Goal: Information Seeking & Learning: Learn about a topic

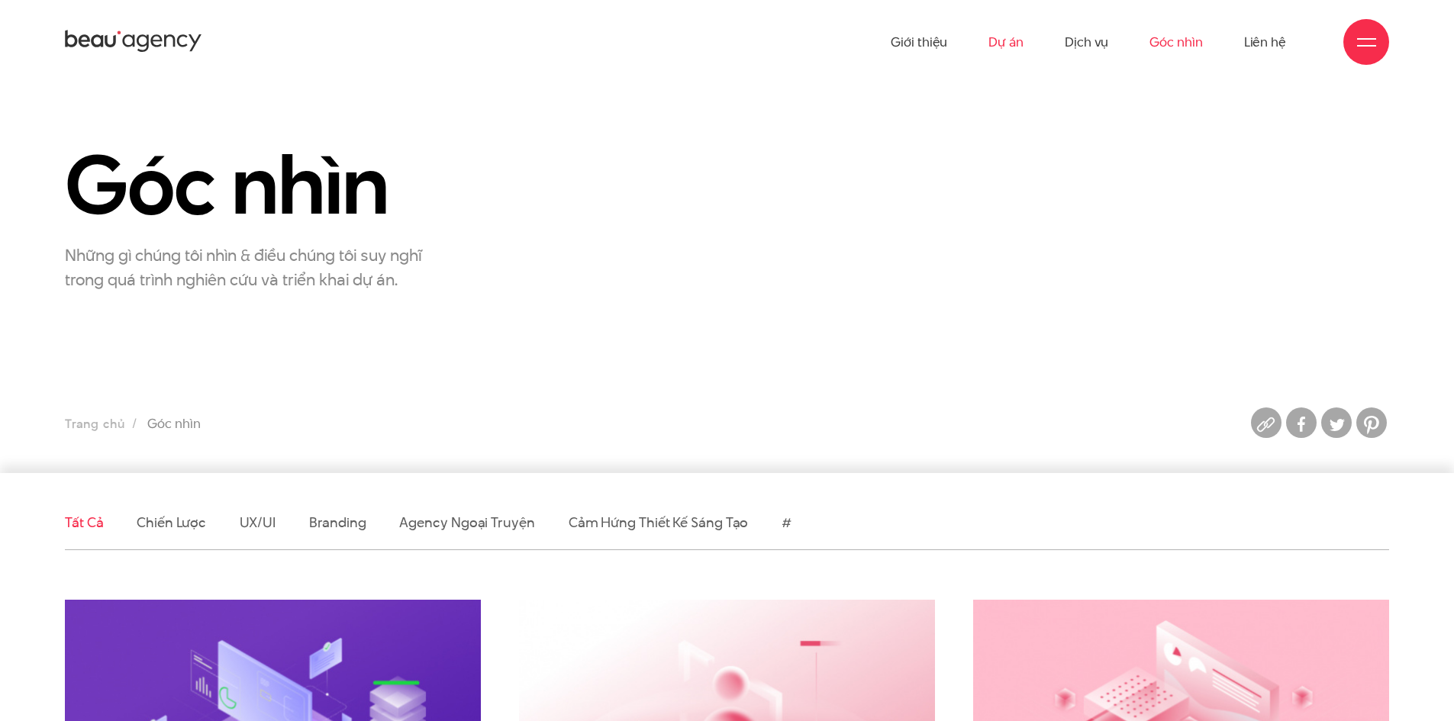
click at [1018, 34] on link "Dự án" at bounding box center [1005, 42] width 35 height 84
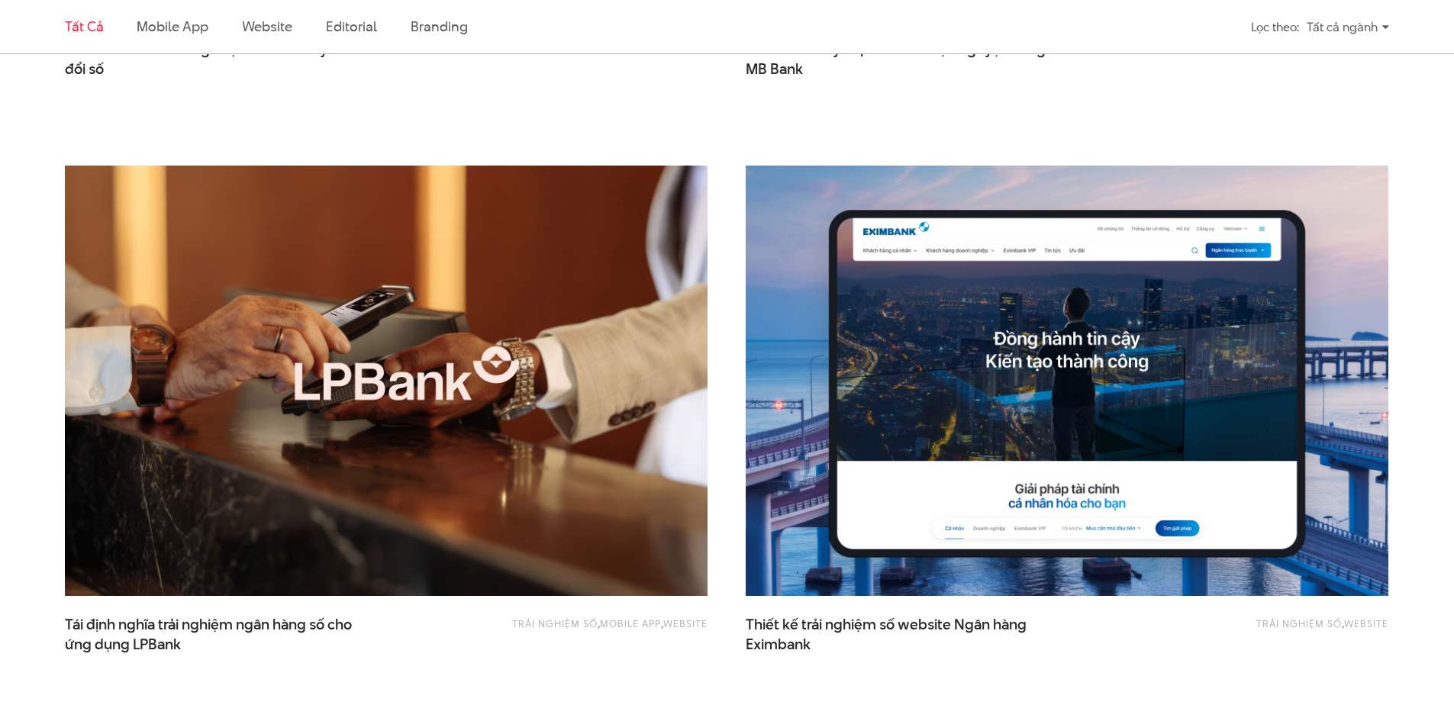
scroll to position [763, 0]
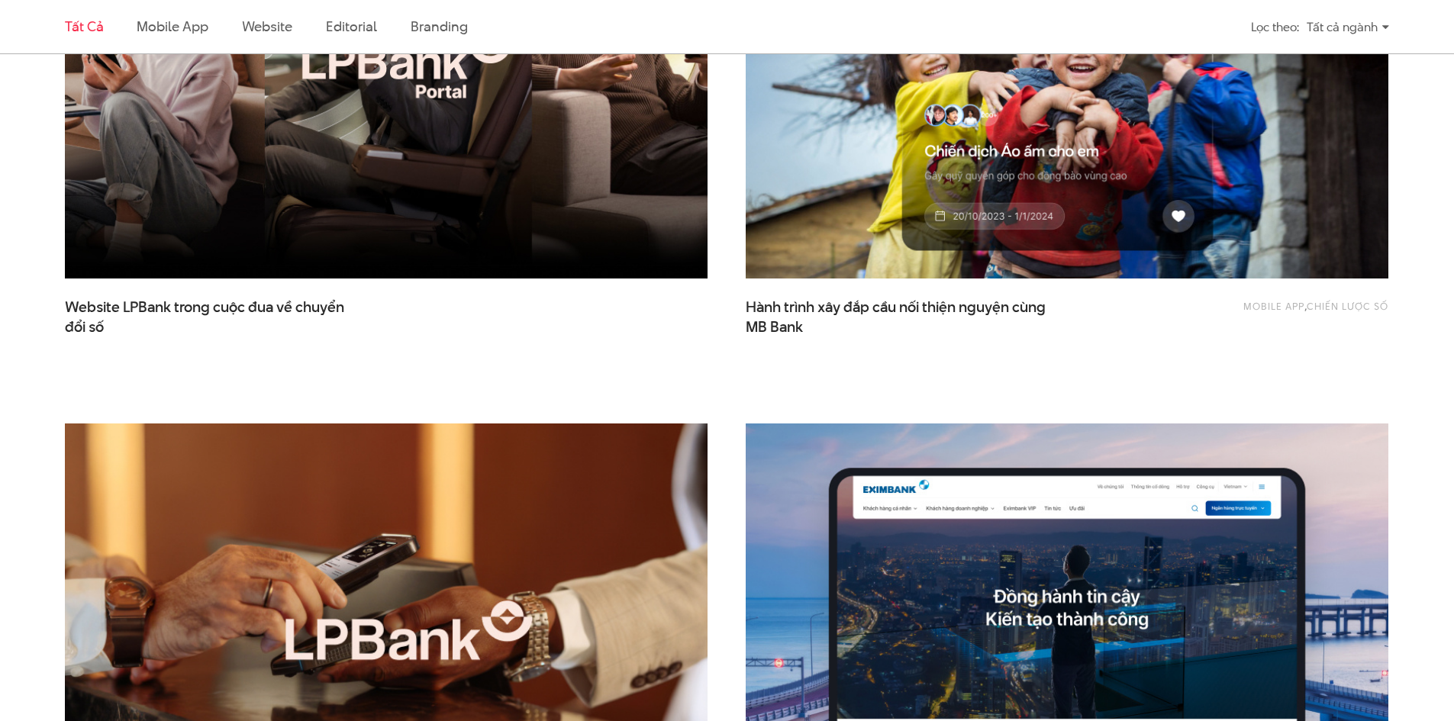
drag, startPoint x: 339, startPoint y: 424, endPoint x: 499, endPoint y: 452, distance: 162.8
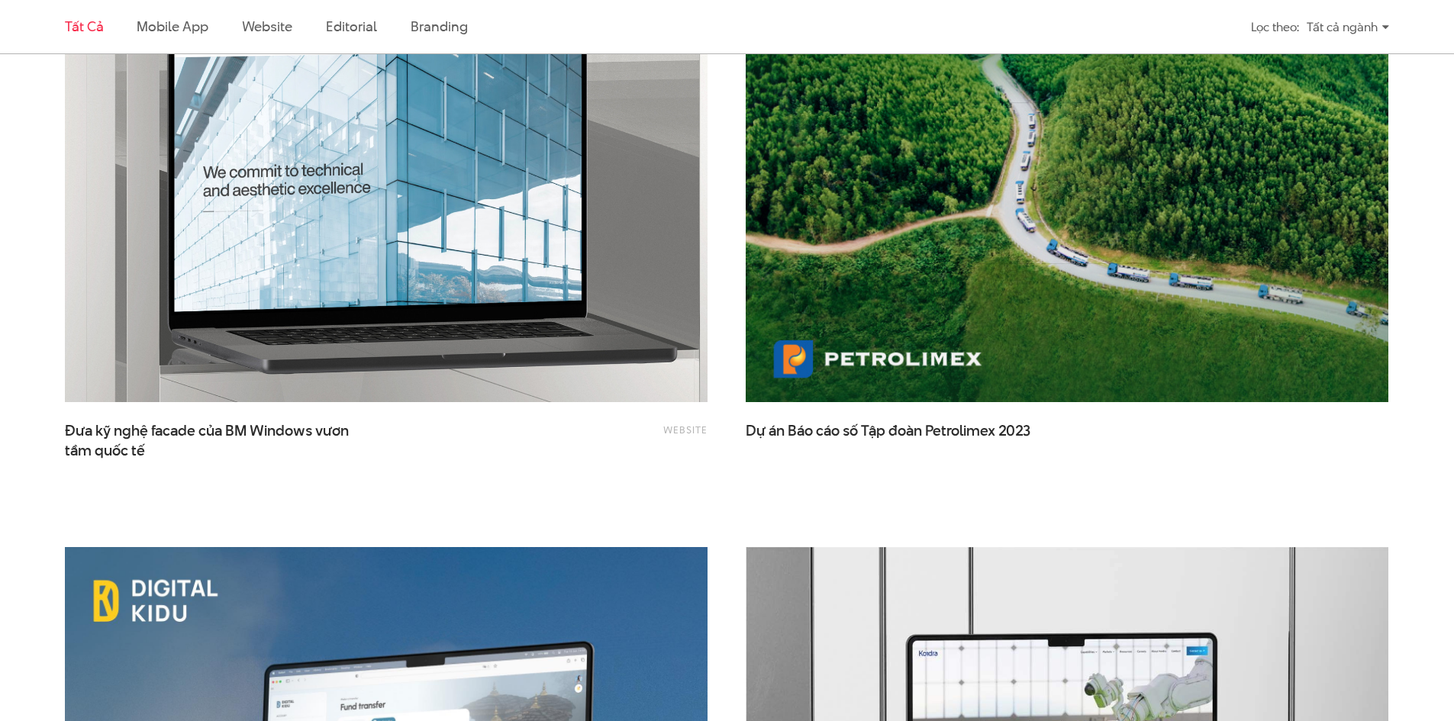
scroll to position [3282, 0]
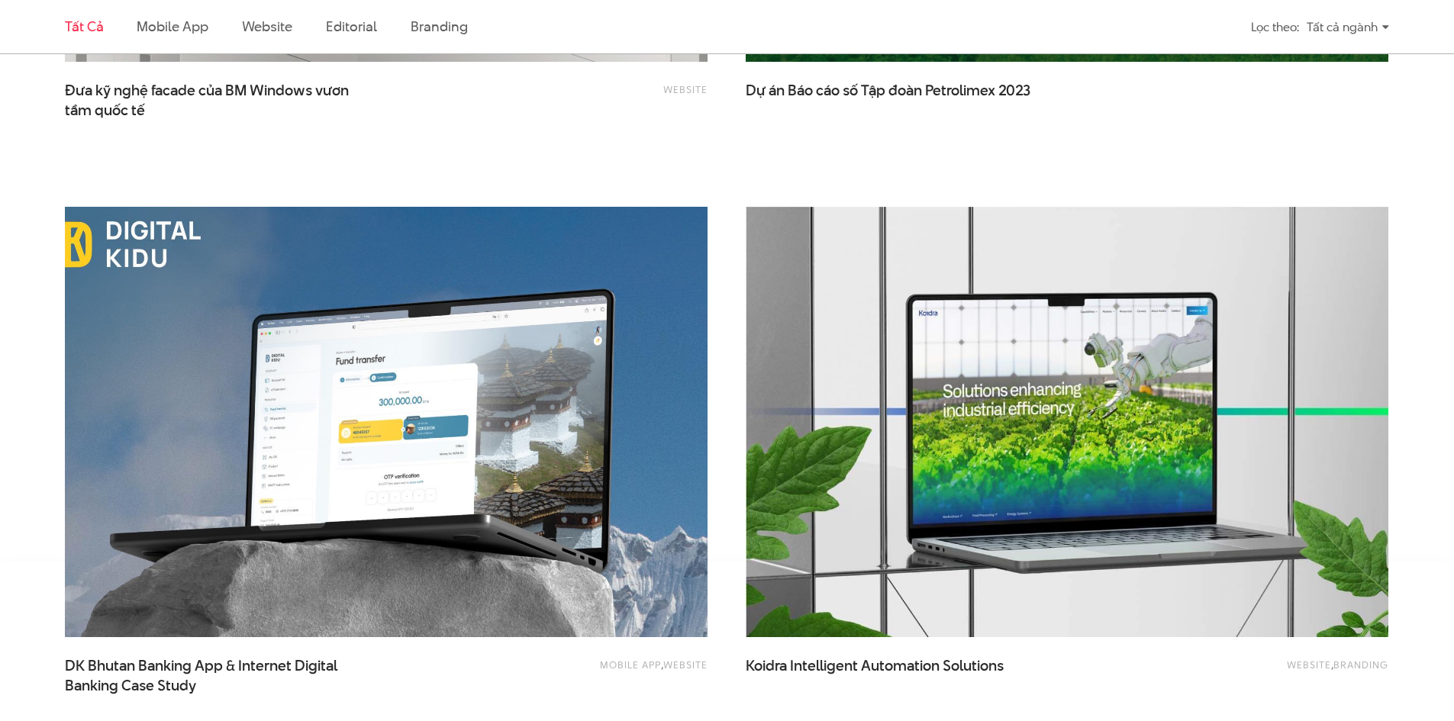
click at [596, 507] on img at bounding box center [386, 422] width 707 height 474
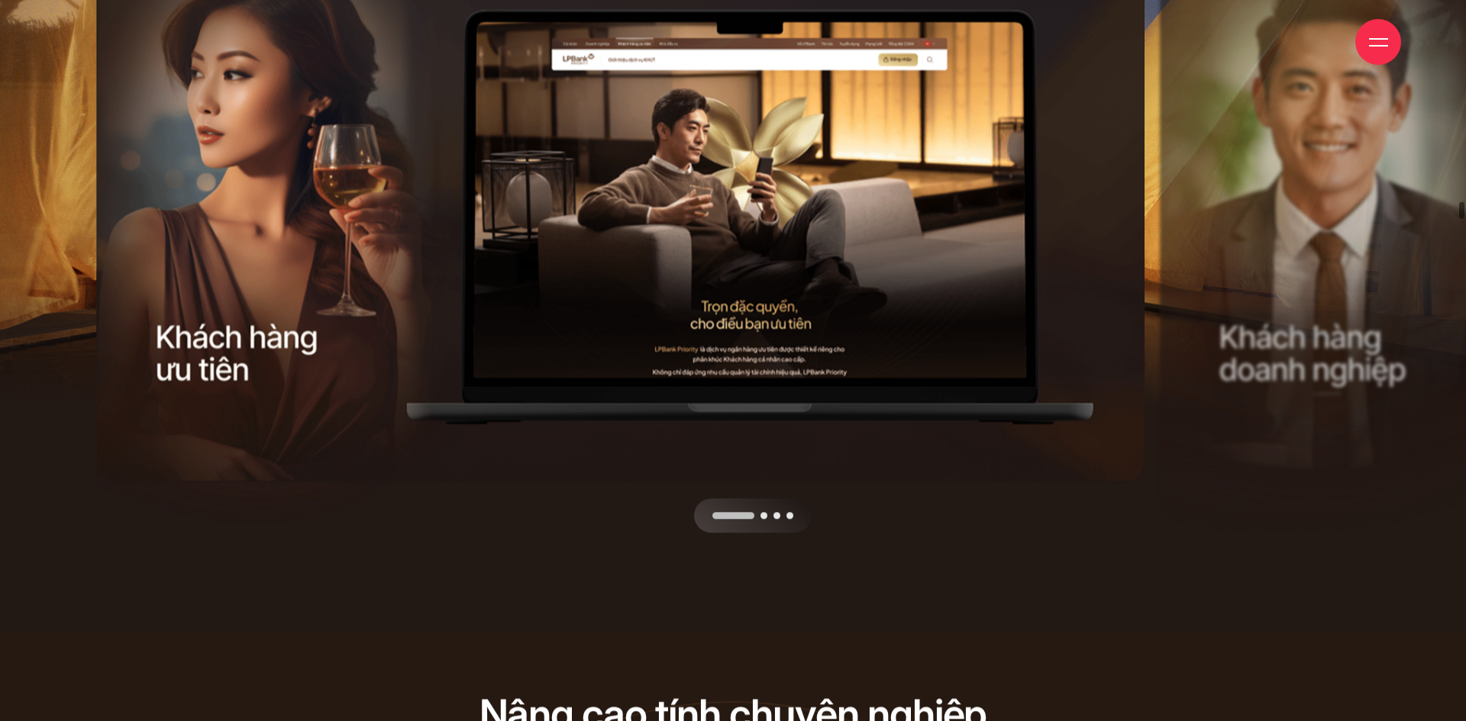
click at [971, 360] on div "Next slide" at bounding box center [890, 235] width 530 height 598
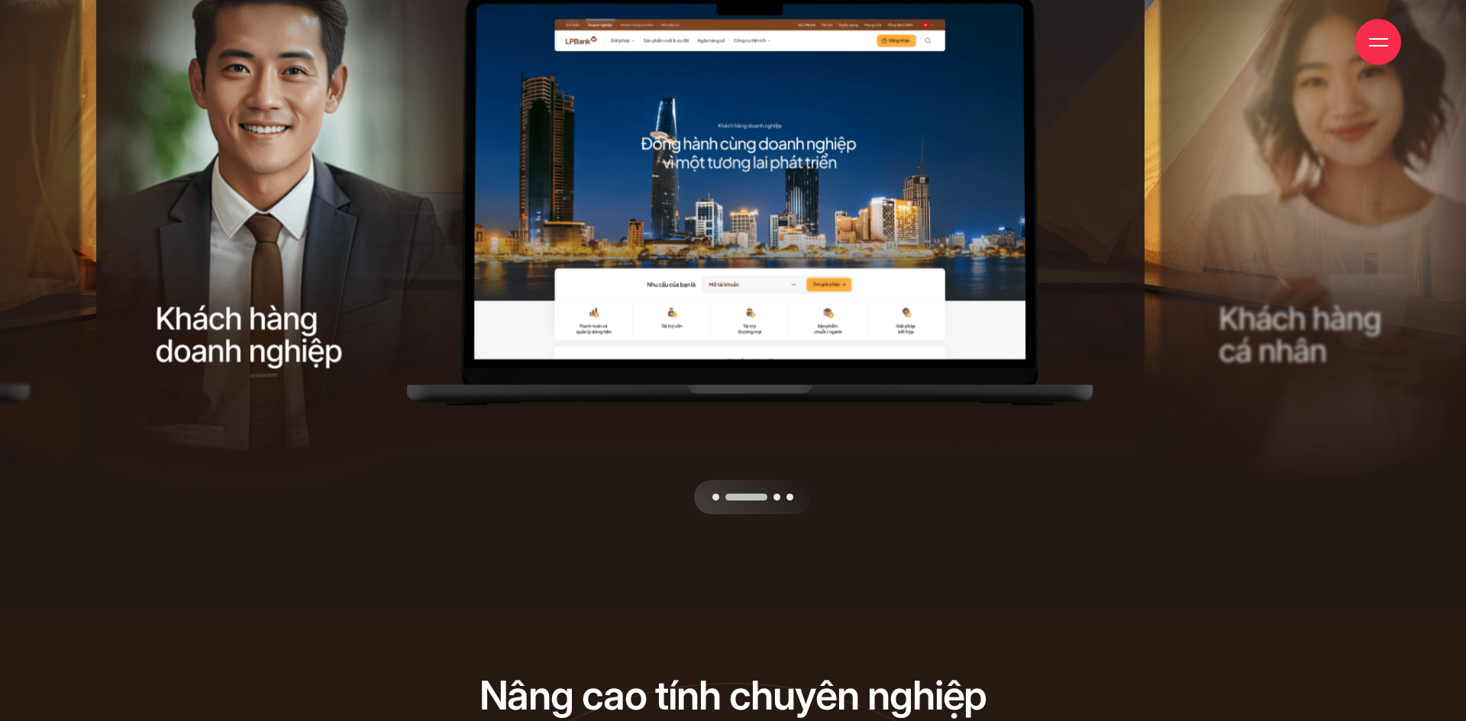
click at [971, 360] on div "Next slide" at bounding box center [890, 216] width 530 height 598
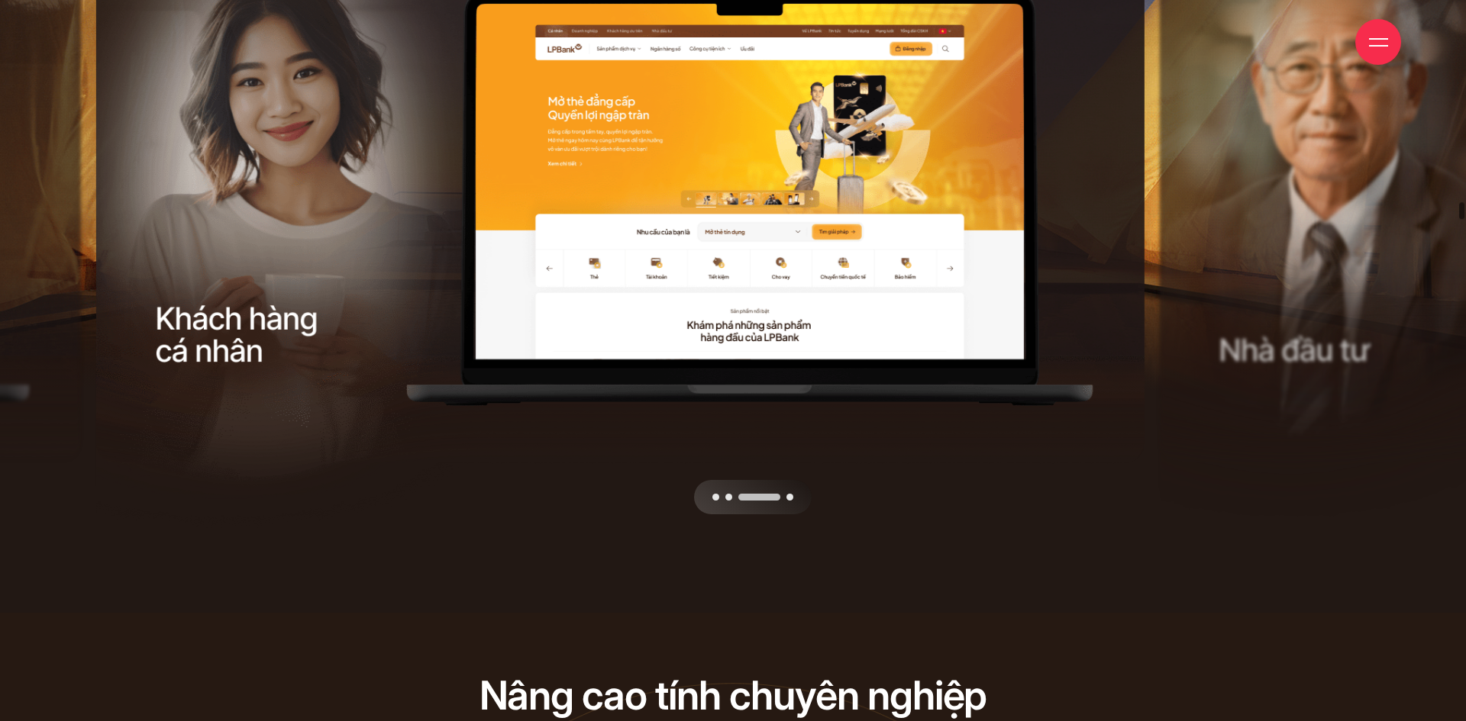
click at [971, 360] on div "Next slide" at bounding box center [890, 216] width 530 height 598
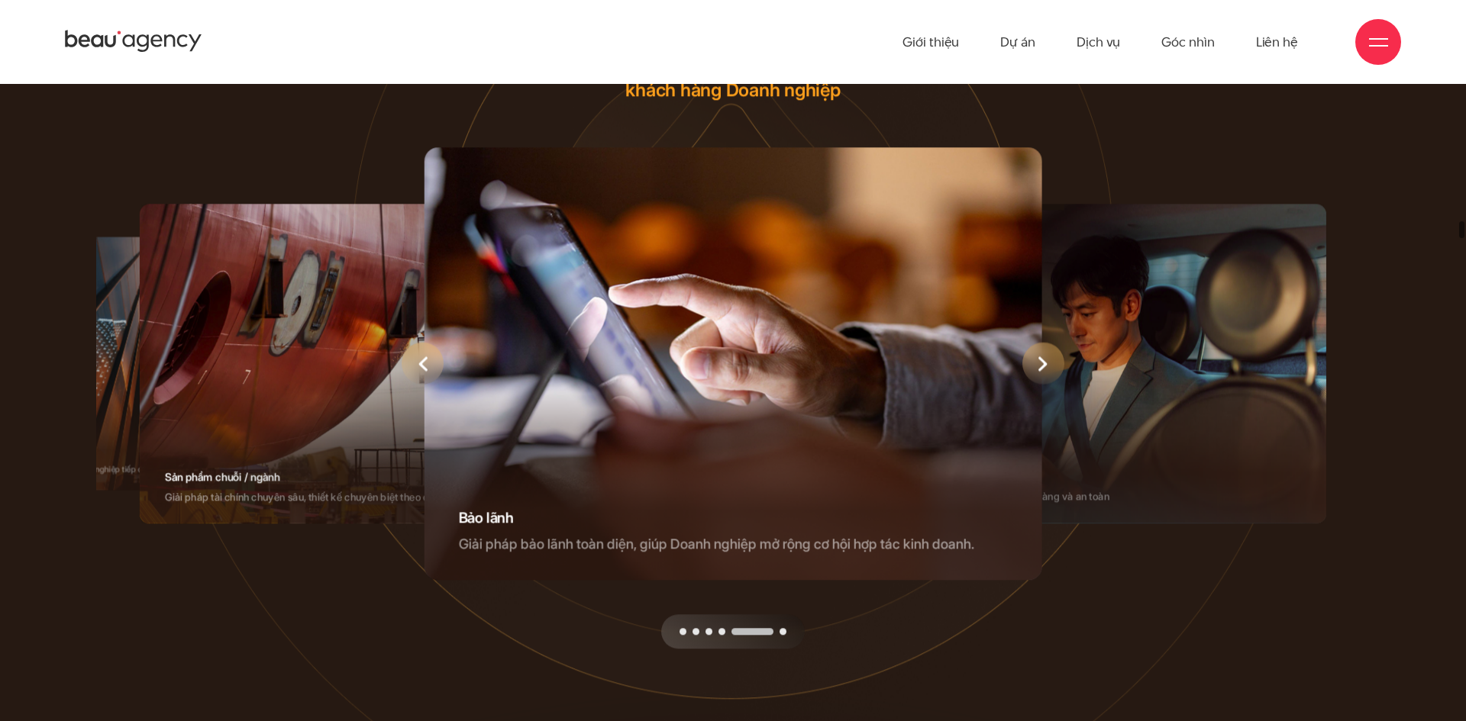
click at [1047, 385] on div "Next slide" at bounding box center [1043, 364] width 42 height 42
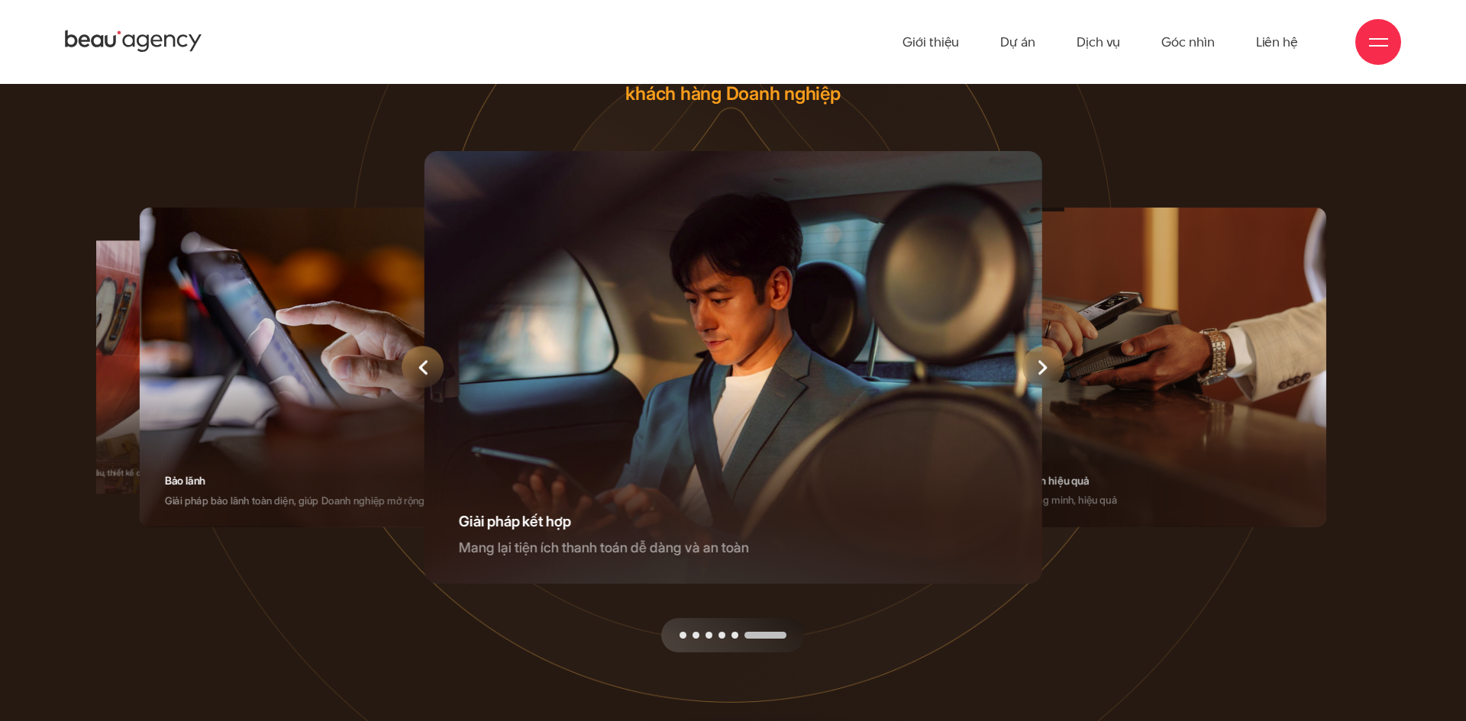
click at [1046, 389] on div "Next slide" at bounding box center [1043, 368] width 42 height 42
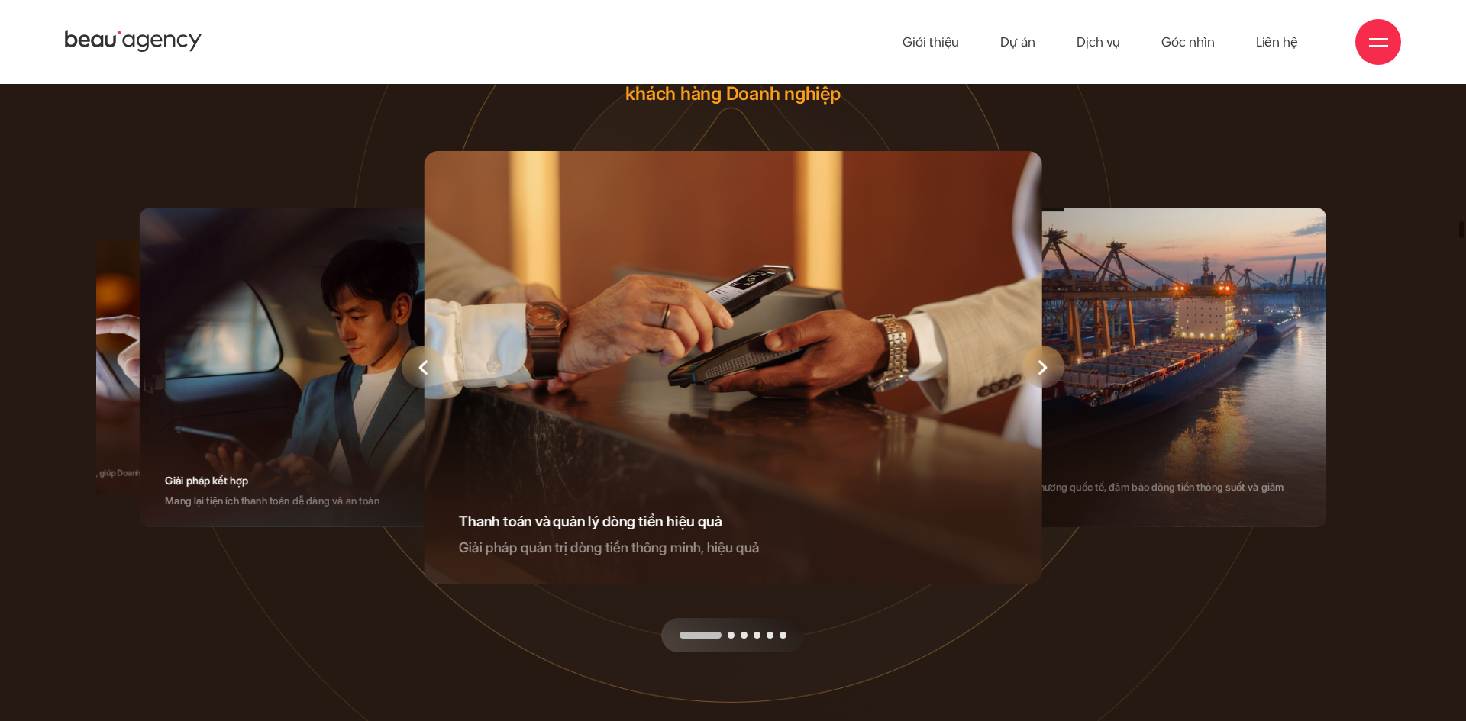
click at [1046, 389] on div "Next slide" at bounding box center [1043, 368] width 42 height 42
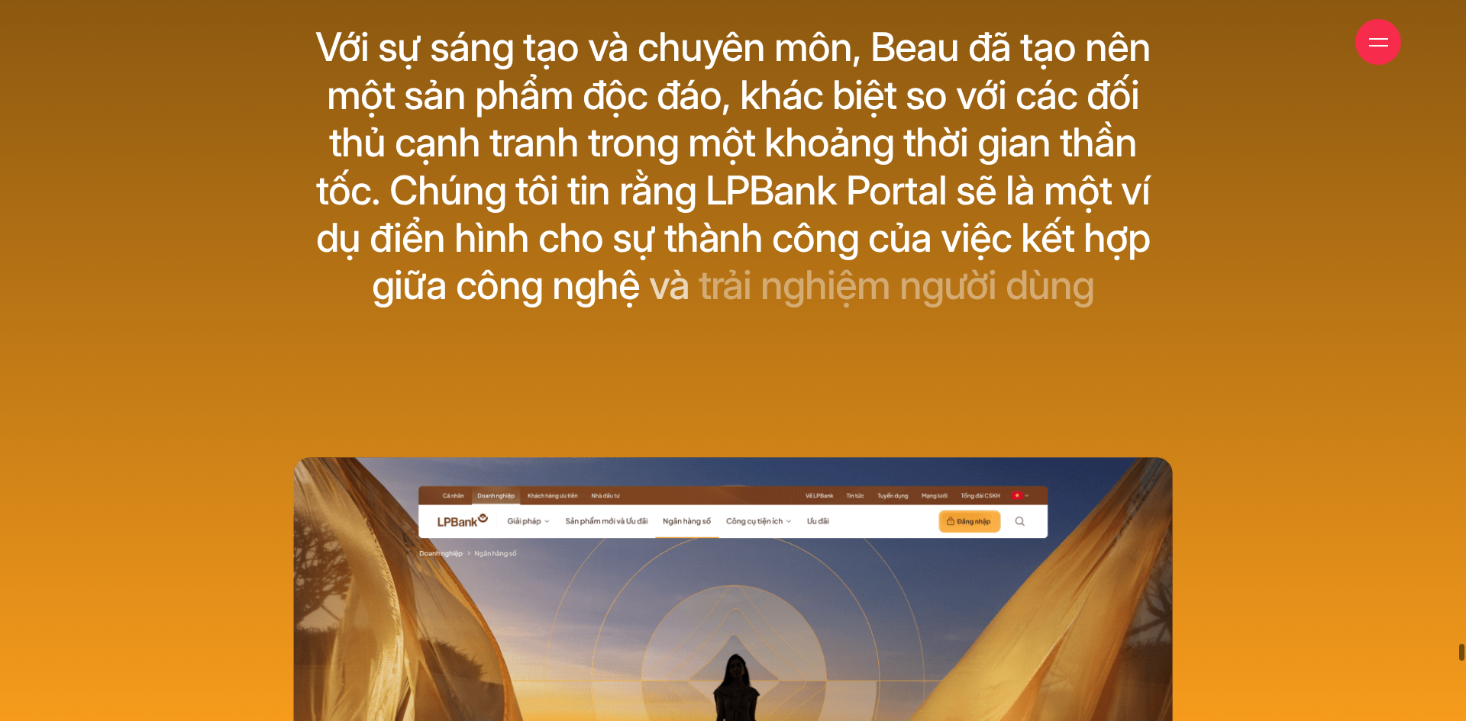
click at [818, 385] on div "Với sự sáng tạo và chuyên môn, Beau đã tạo nên một sản phẩm độc đáo, khác biệt …" at bounding box center [732, 205] width 1074 height 362
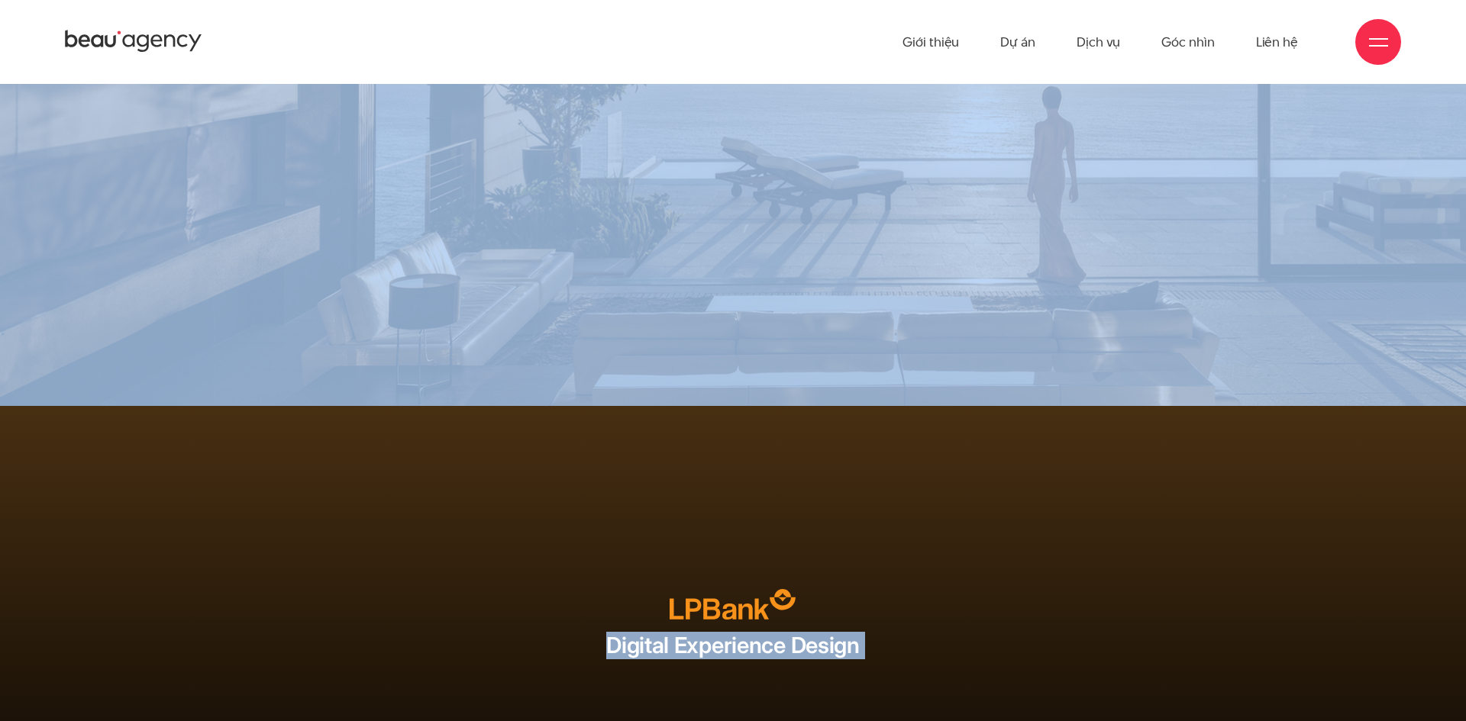
drag, startPoint x: 1464, startPoint y: 700, endPoint x: 1445, endPoint y: 39, distance: 661.3
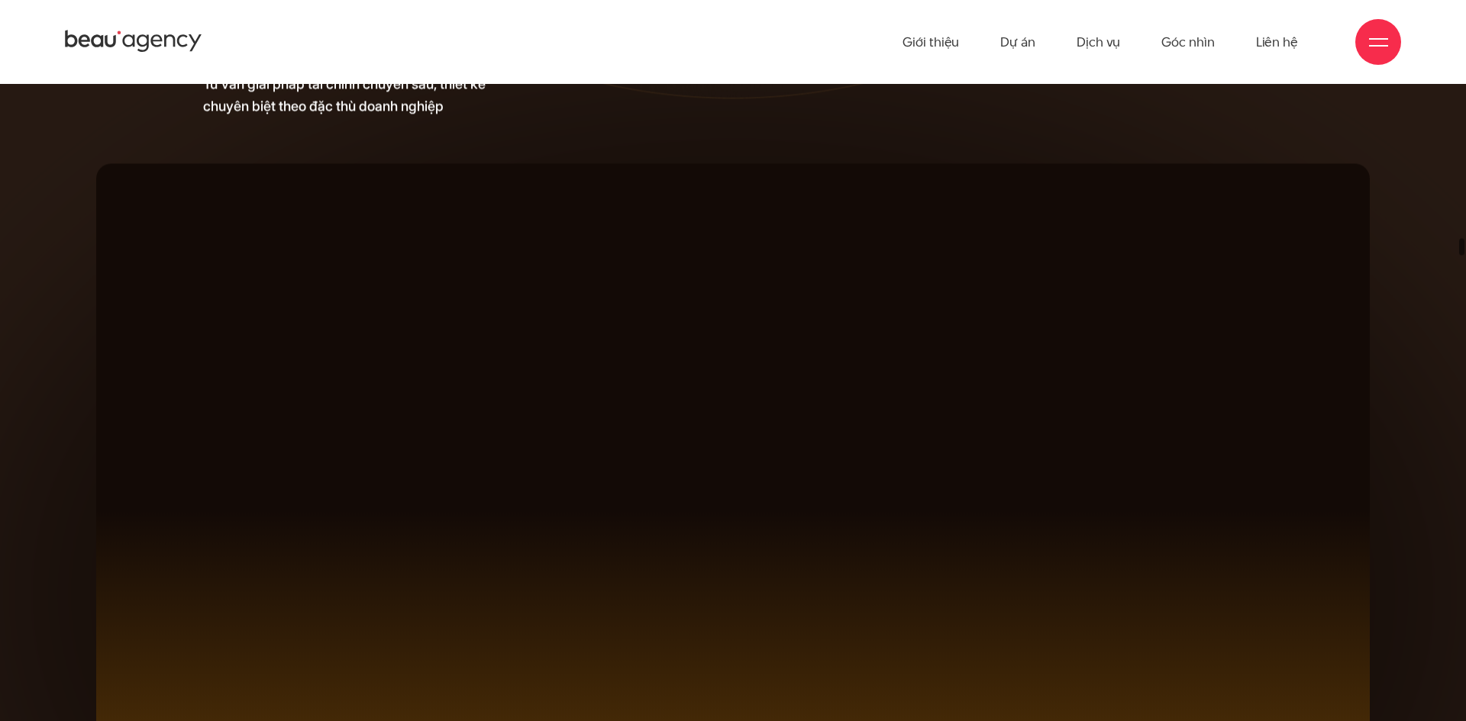
drag, startPoint x: 1459, startPoint y: 700, endPoint x: 1443, endPoint y: -16, distance: 716.2
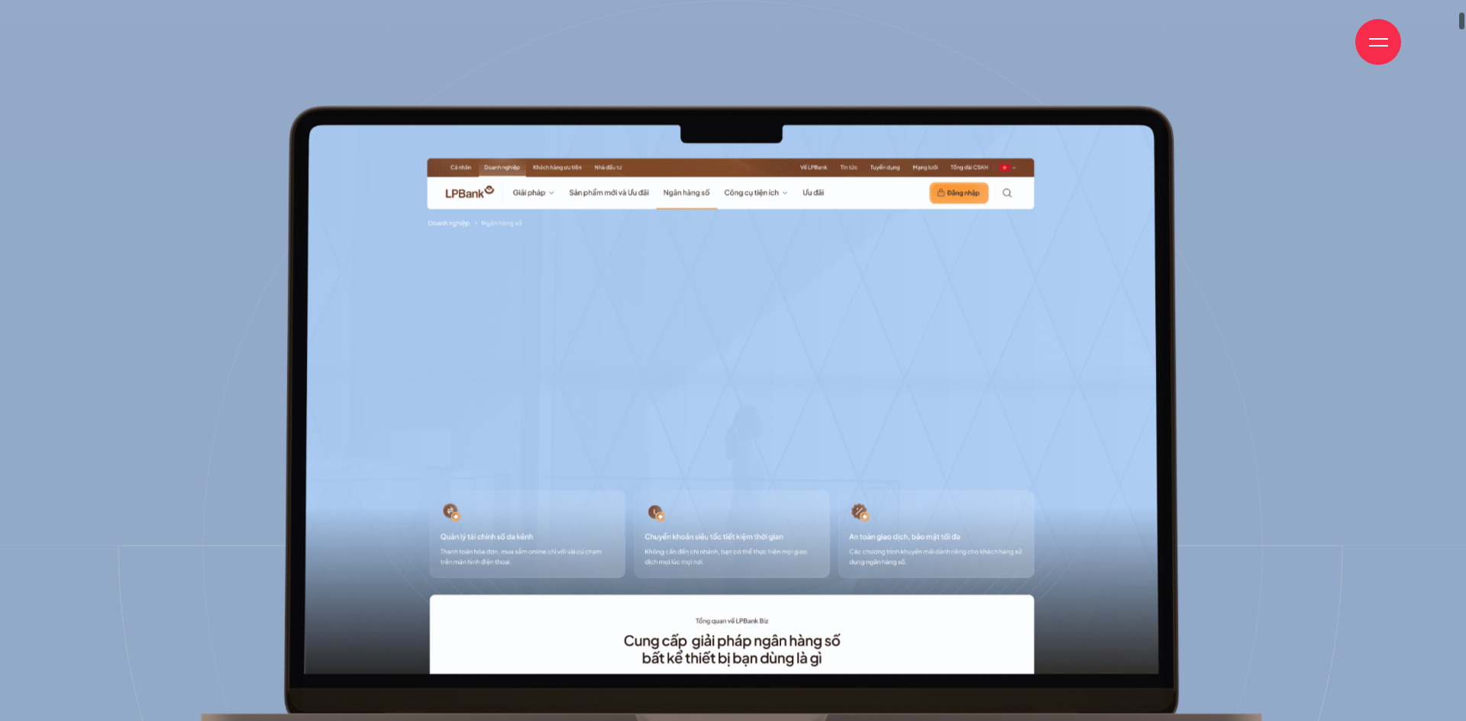
click at [1029, 365] on div at bounding box center [732, 423] width 1068 height 655
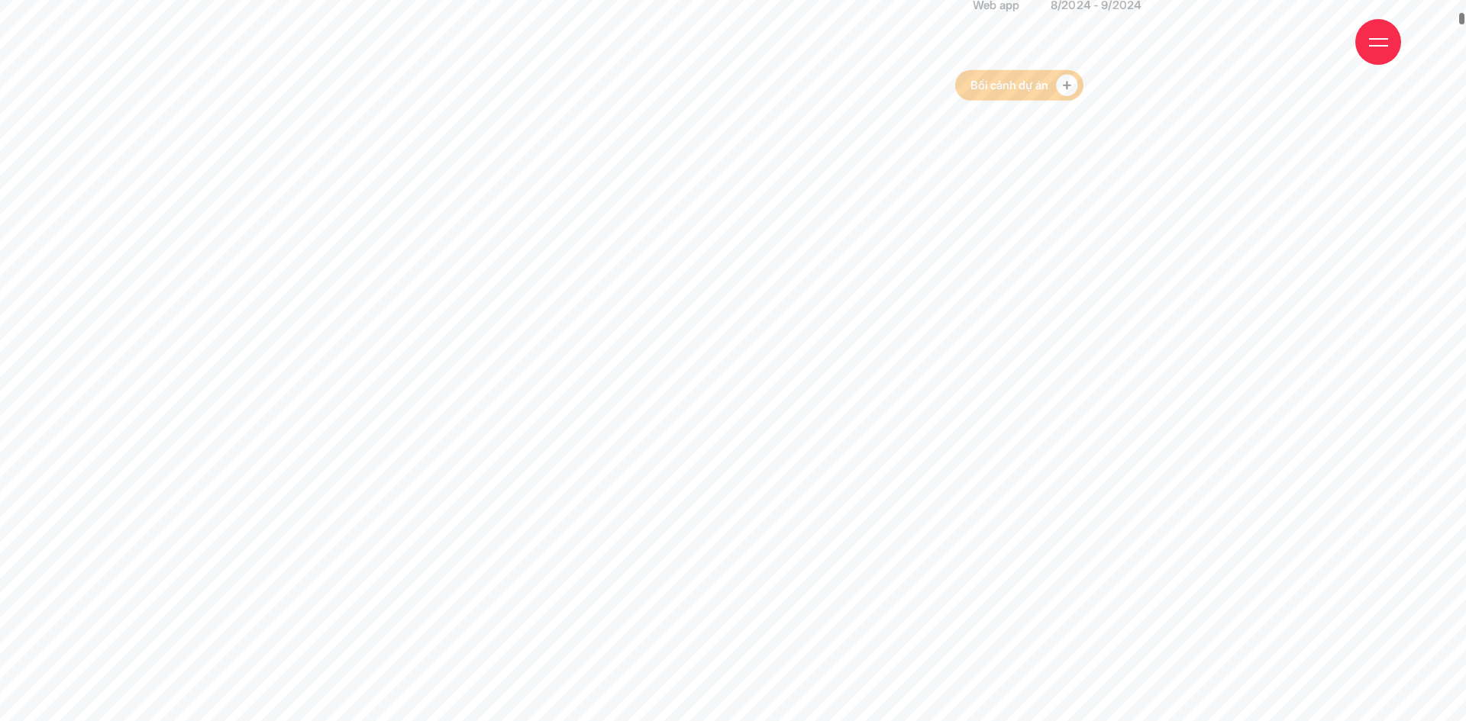
click at [1070, 92] on circle at bounding box center [1066, 85] width 21 height 21
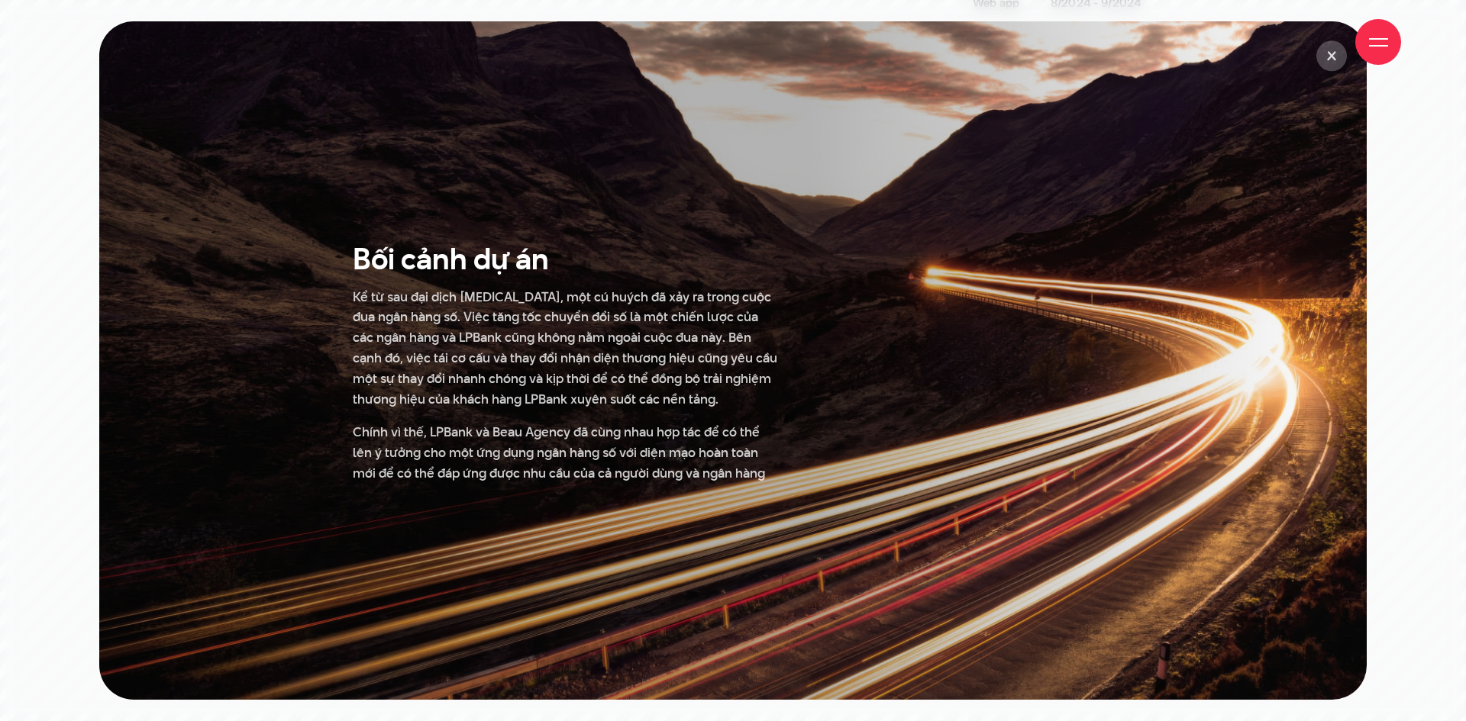
click at [1327, 56] on div "Giới thiệu Dự án Dịch vụ Góc nhìn Liên hệ" at bounding box center [733, 42] width 1336 height 84
click at [1411, 195] on div at bounding box center [733, 360] width 1466 height 721
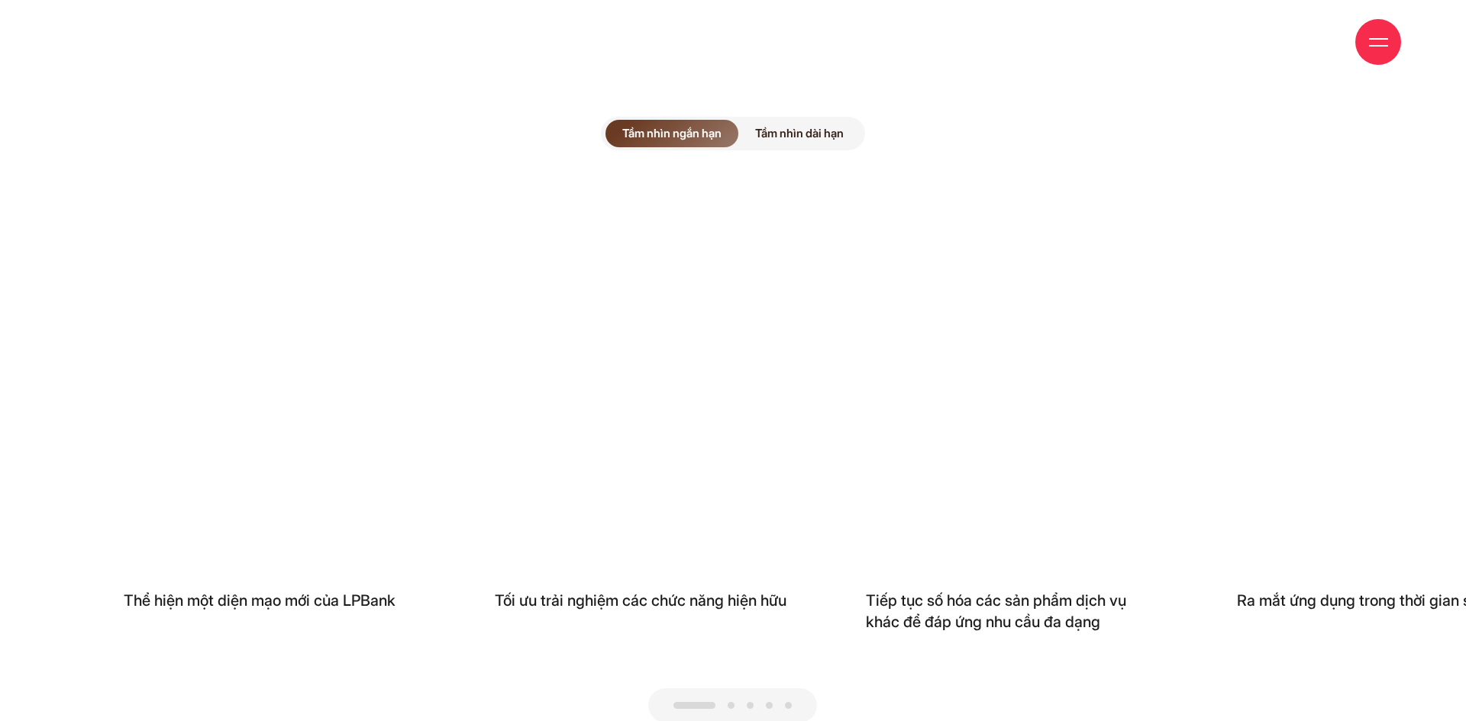
drag, startPoint x: 1395, startPoint y: 350, endPoint x: 1171, endPoint y: 373, distance: 224.8
click at [1172, 372] on div "Thể hiện một diện mạo mới của LPBank Tối ưu trải nghiệm các chức năng hiện hữu …" at bounding box center [733, 422] width 1274 height 465
click at [987, 615] on div "Thể hiện một diện mạo mới của LPBank Tối ưu trải nghiệm các chức năng hiện hữu …" at bounding box center [733, 457] width 1274 height 534
click at [725, 688] on div at bounding box center [732, 705] width 169 height 34
click at [735, 688] on div at bounding box center [732, 705] width 169 height 34
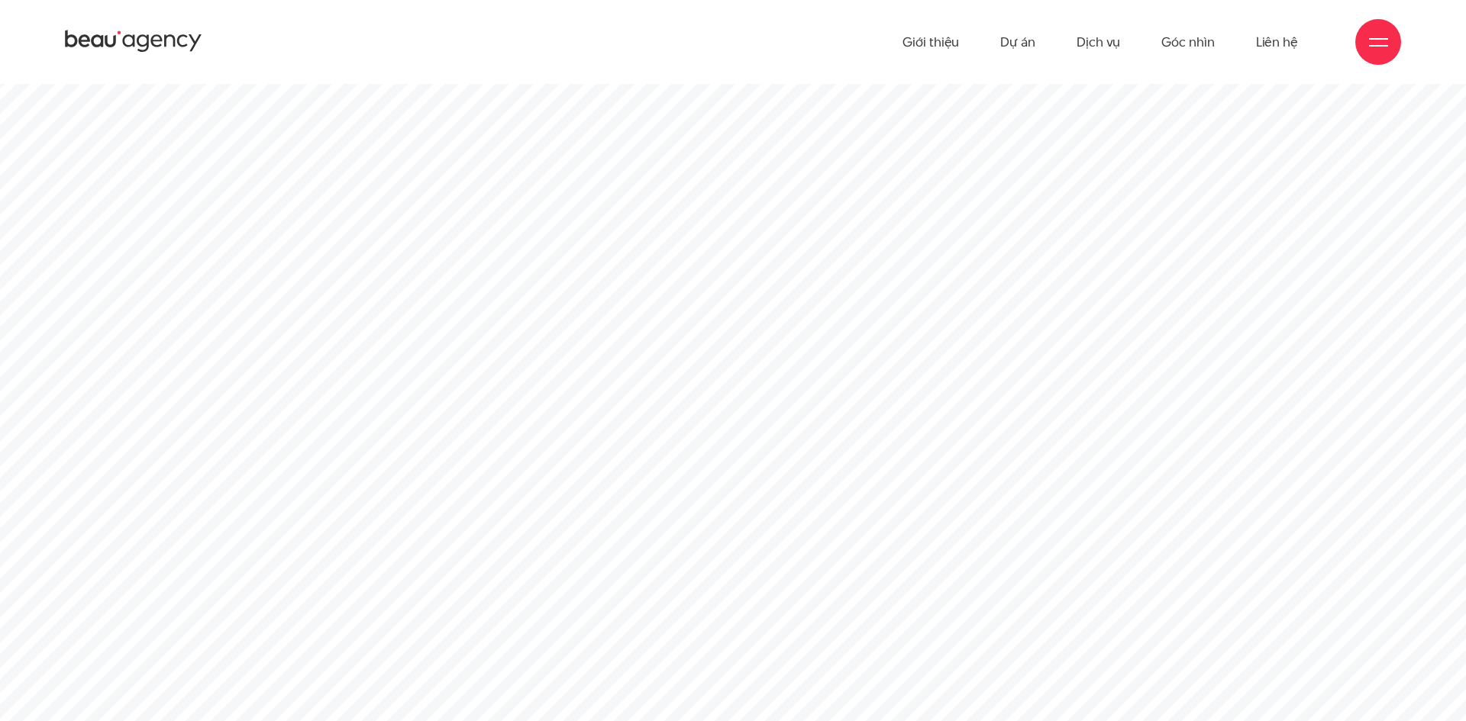
drag, startPoint x: 1459, startPoint y: 708, endPoint x: 1459, endPoint y: -66, distance: 774.7
click at [1024, 417] on div "Khách hàng LPBank Dịch vụ Discover Information architect Concept design UI desi…" at bounding box center [1108, 298] width 307 height 296
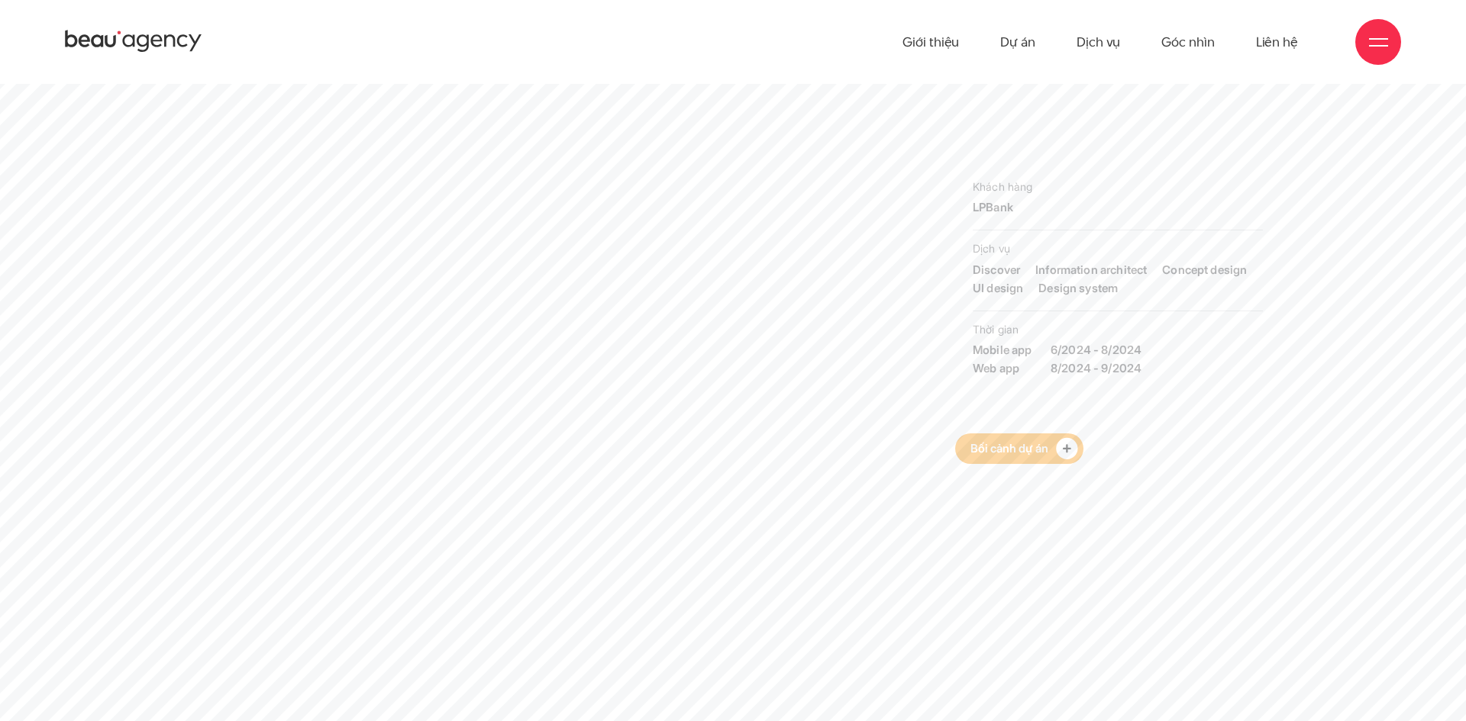
click at [1027, 440] on link "Bối cảnh dự án" at bounding box center [1019, 449] width 128 height 31
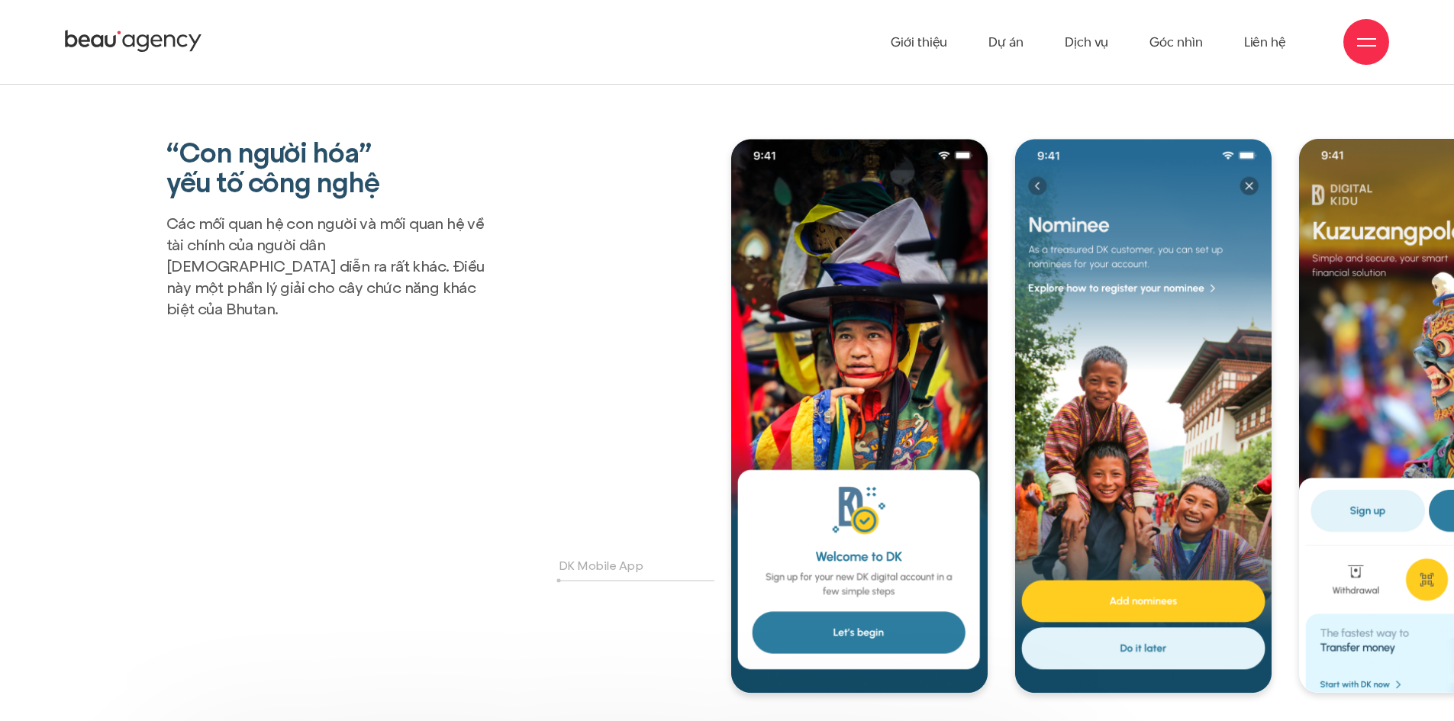
scroll to position [3282, 0]
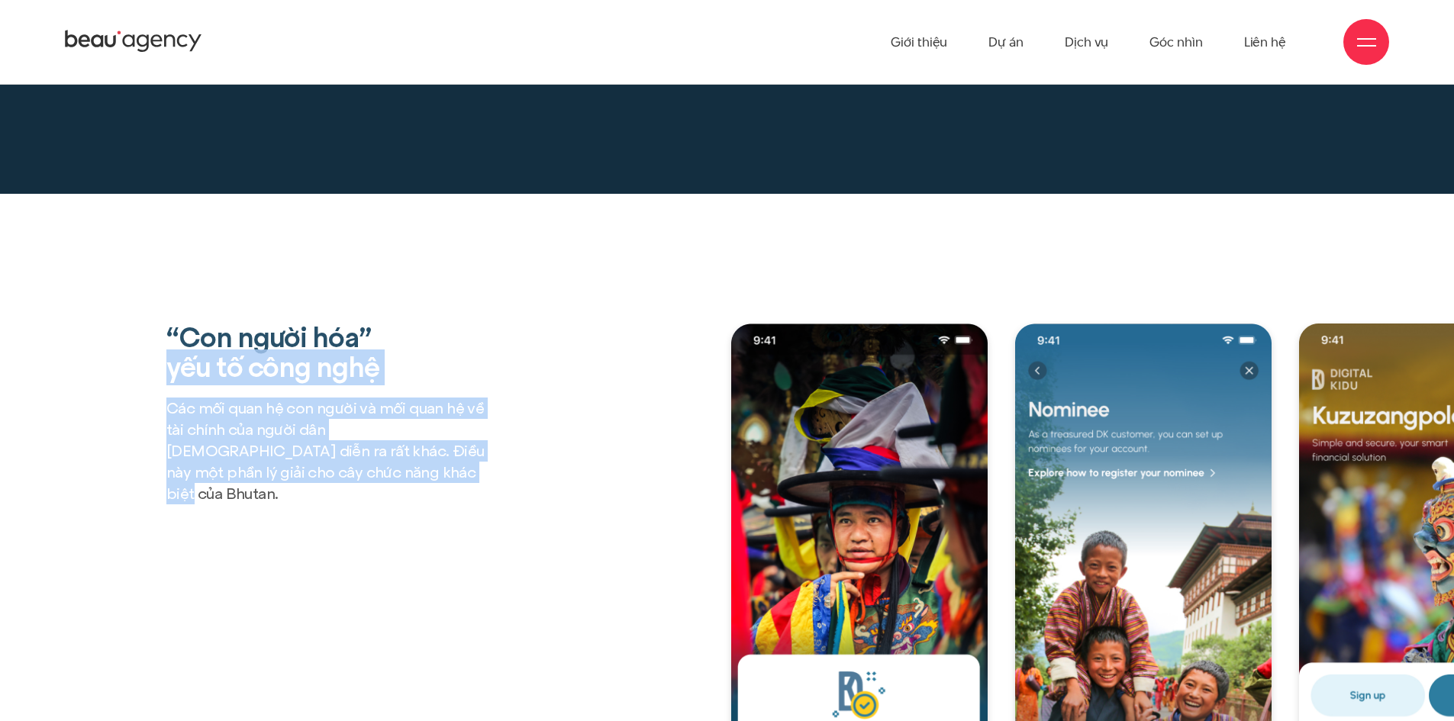
drag, startPoint x: 158, startPoint y: 248, endPoint x: 321, endPoint y: 389, distance: 215.3
click at [321, 389] on div "“Con người hóa” yếu tố công nghệ Các mối quan hệ con người và mối quan hệ về tà…" at bounding box center [727, 642] width 1356 height 636
click at [360, 398] on p "Các mối quan hệ con người và mối quan hệ về tài chính của người dân Bhutan diễn…" at bounding box center [331, 451] width 330 height 107
drag, startPoint x: 344, startPoint y: 366, endPoint x: 144, endPoint y: 227, distance: 243.5
click at [144, 324] on div "“Con người hóa” yếu tố công nghệ Các mối quan hệ con người và mối quan hệ về tà…" at bounding box center [727, 642] width 1356 height 636
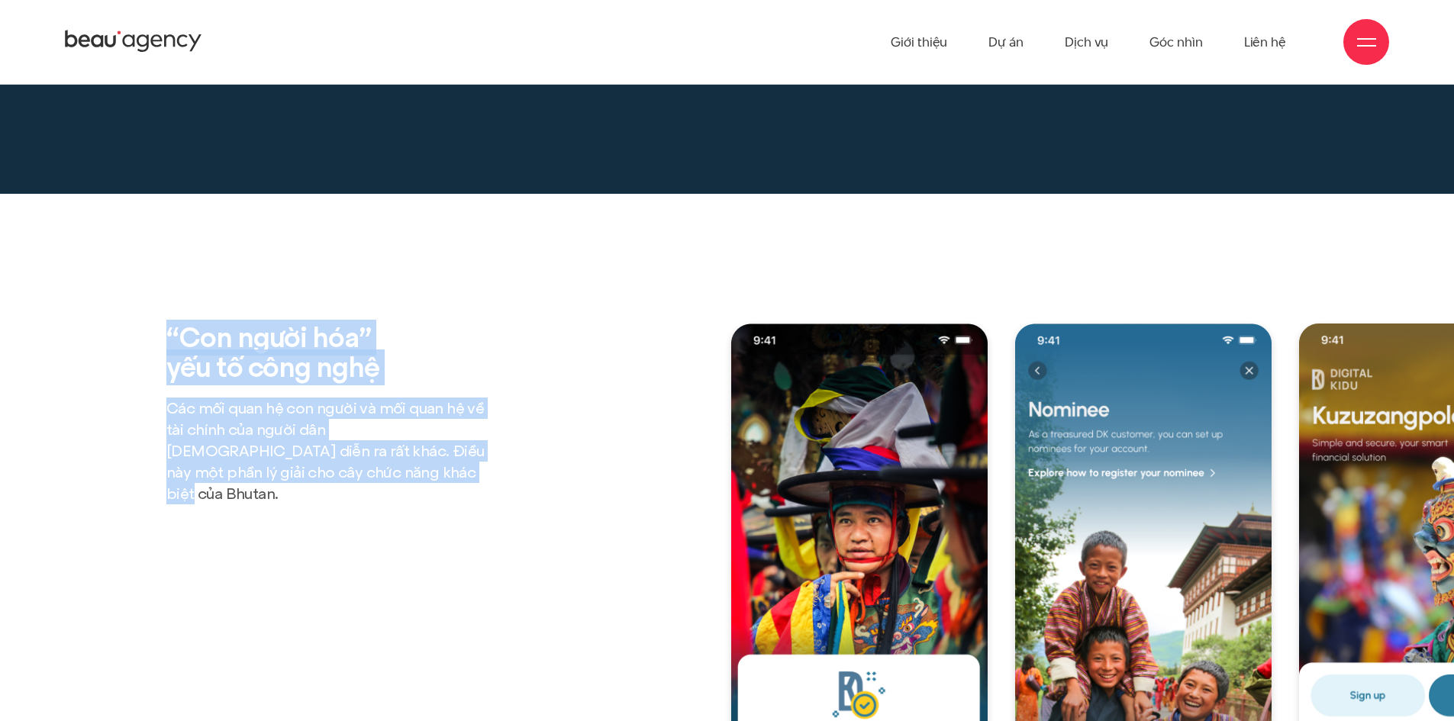
click at [390, 398] on p "Các mối quan hệ con người và mối quan hệ về tài chính của người dân Bhutan diễn…" at bounding box center [331, 451] width 330 height 107
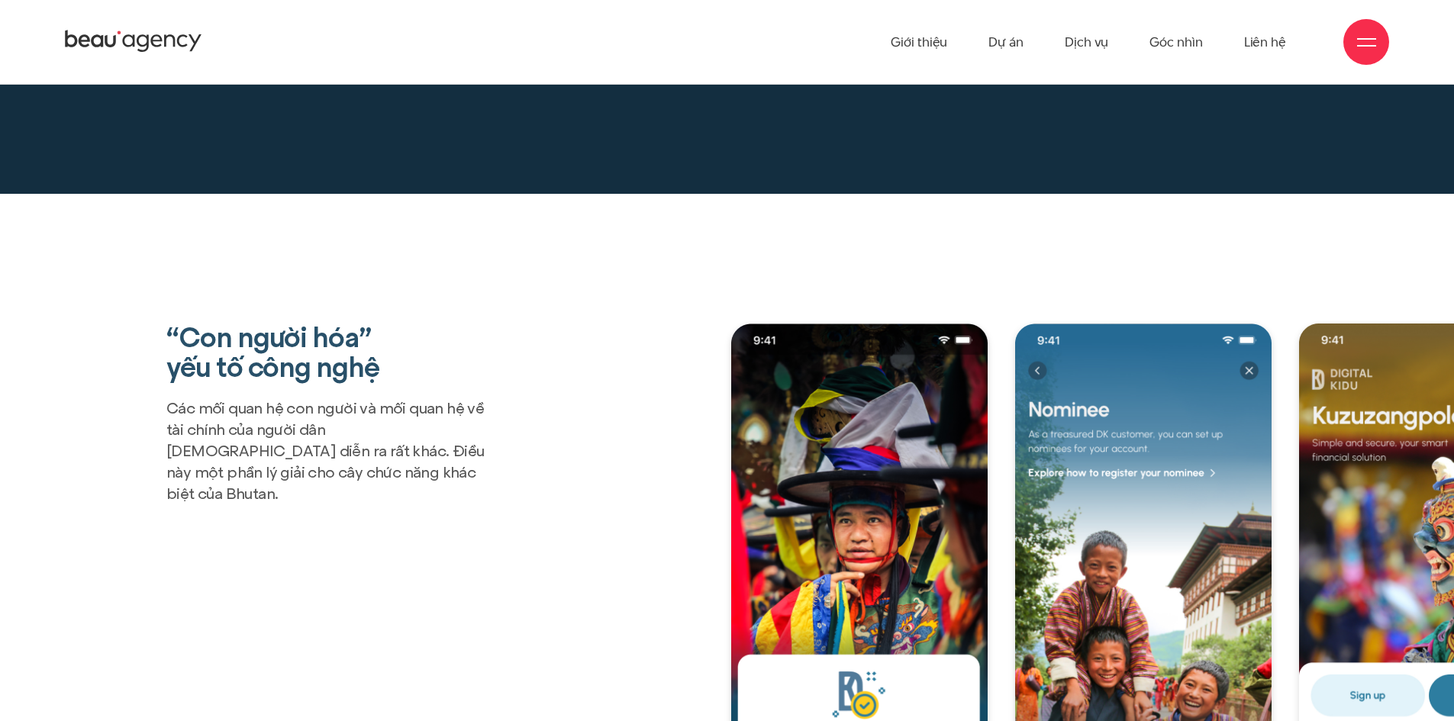
click at [1204, 324] on div at bounding box center [1143, 602] width 256 height 556
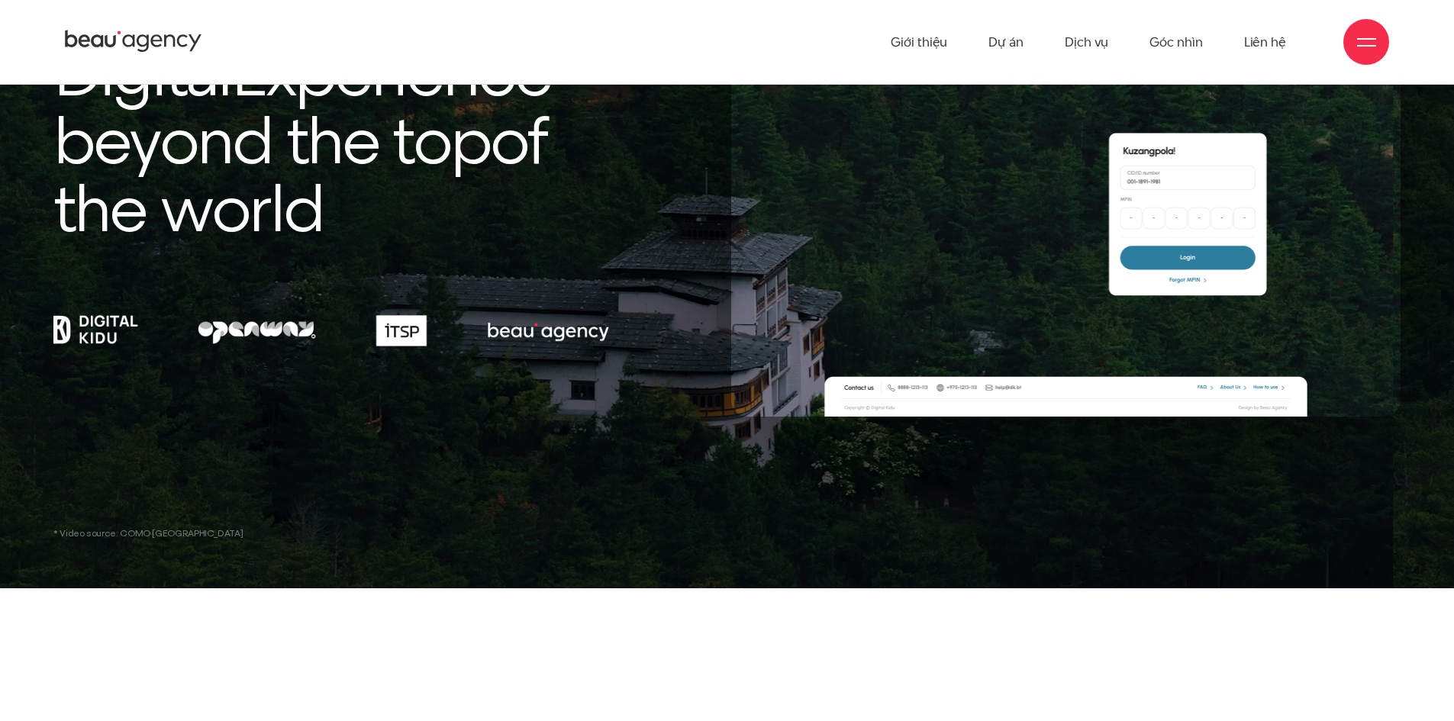
scroll to position [0, 0]
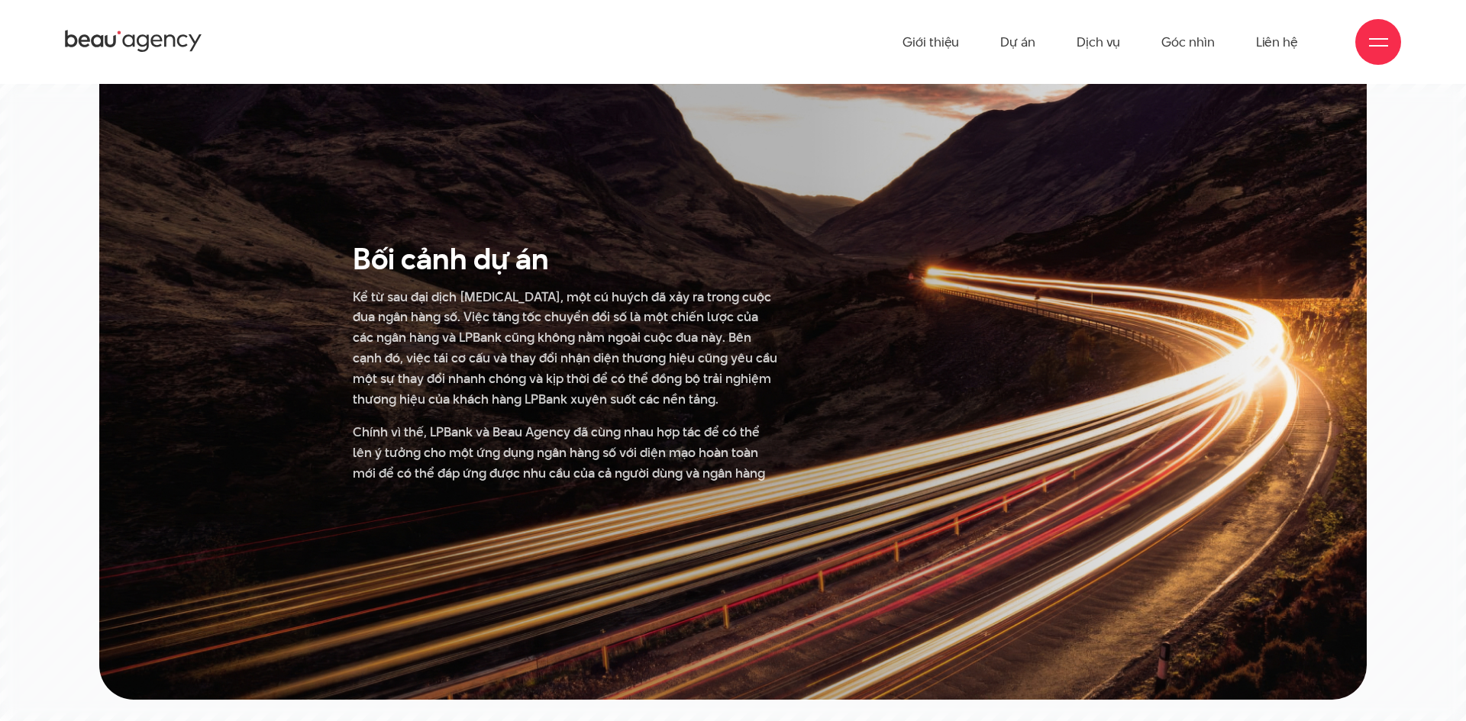
click at [1398, 121] on div at bounding box center [733, 360] width 1466 height 721
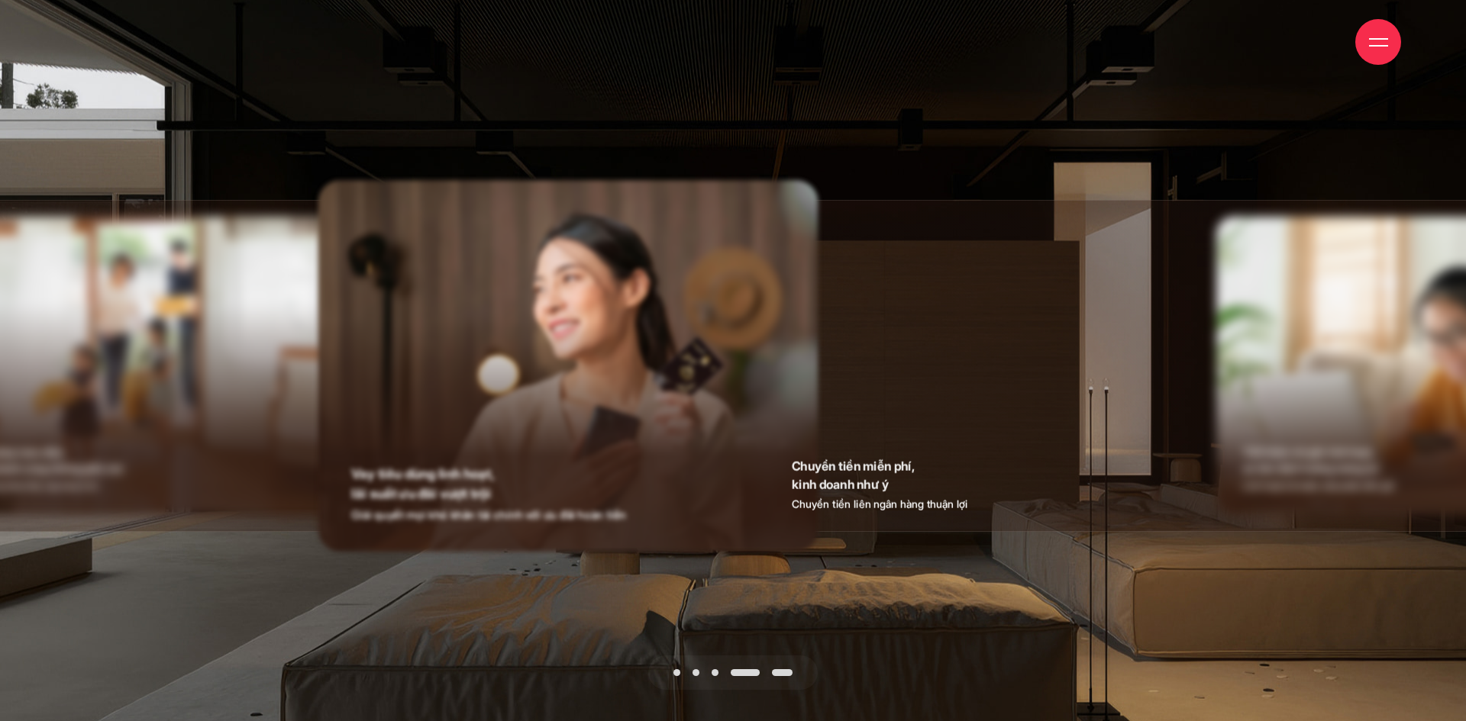
click at [1000, 592] on div "Chuyển tiền miễn phí, kinh doanh như ý Chuyển tiền liên ngân hàng thuận lợi Chu…" at bounding box center [733, 421] width 1274 height 537
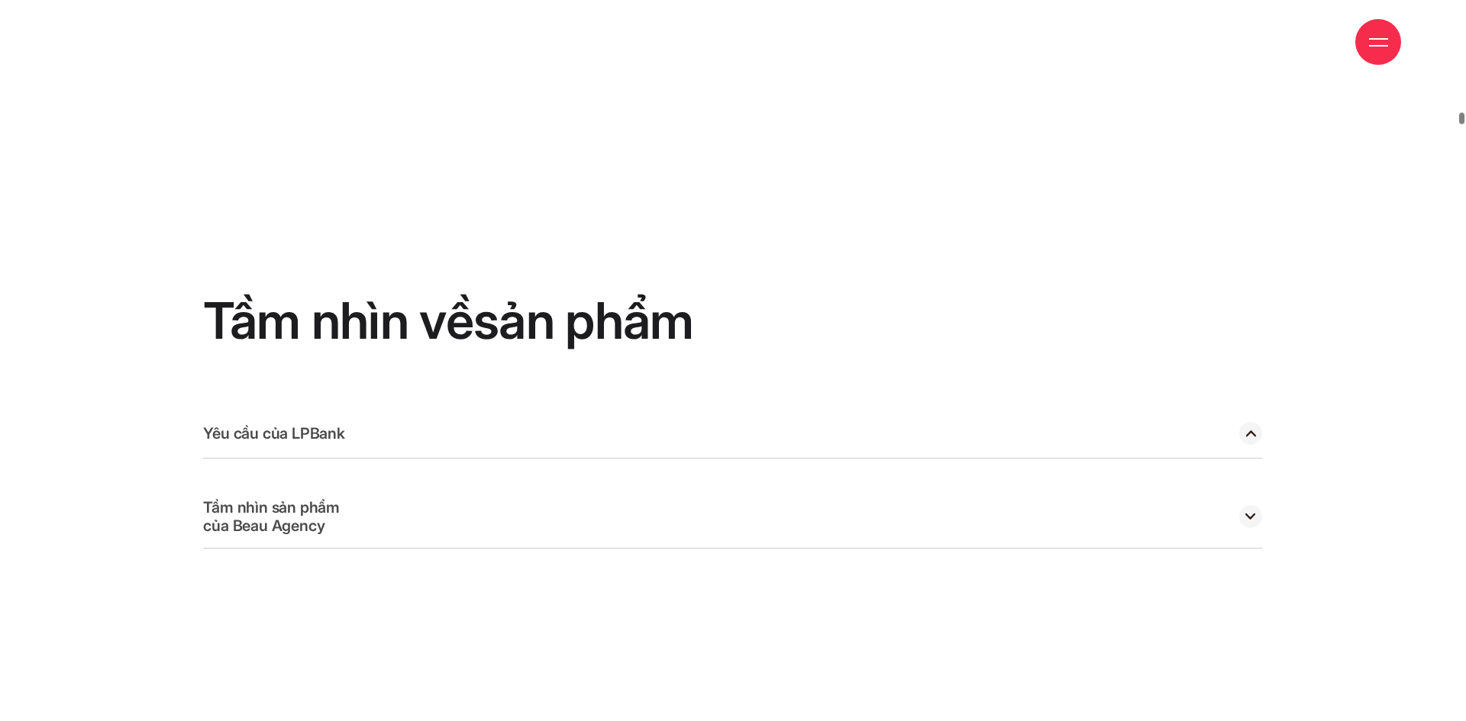
click at [1036, 409] on div "Yêu cầu của LPBank" at bounding box center [732, 434] width 1059 height 50
click at [1040, 409] on div "Yêu cầu của LPBank" at bounding box center [732, 434] width 1059 height 50
click at [1253, 430] on icon at bounding box center [1251, 433] width 10 height 6
click at [1245, 422] on circle at bounding box center [1250, 433] width 23 height 23
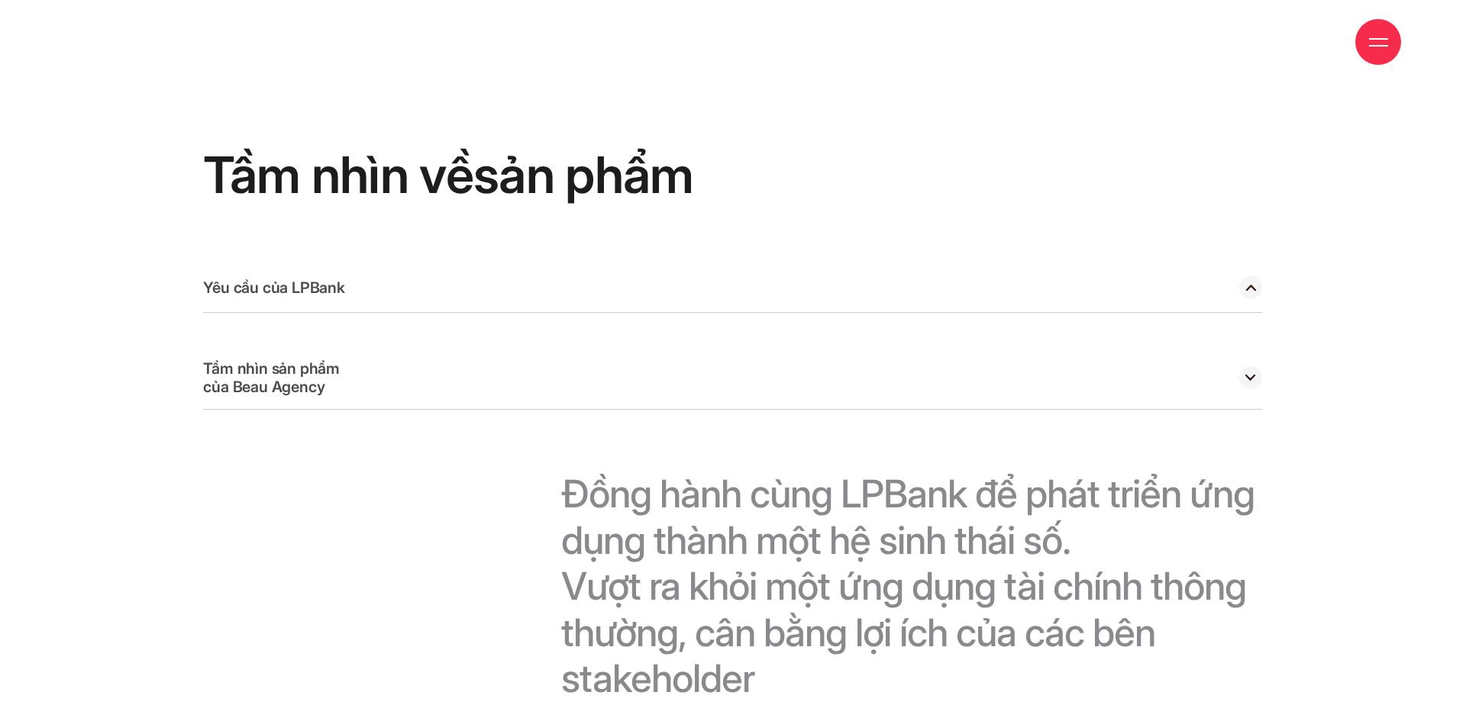
click at [1253, 285] on icon at bounding box center [1251, 288] width 10 height 6
click at [686, 610] on span "thường," at bounding box center [623, 633] width 125 height 46
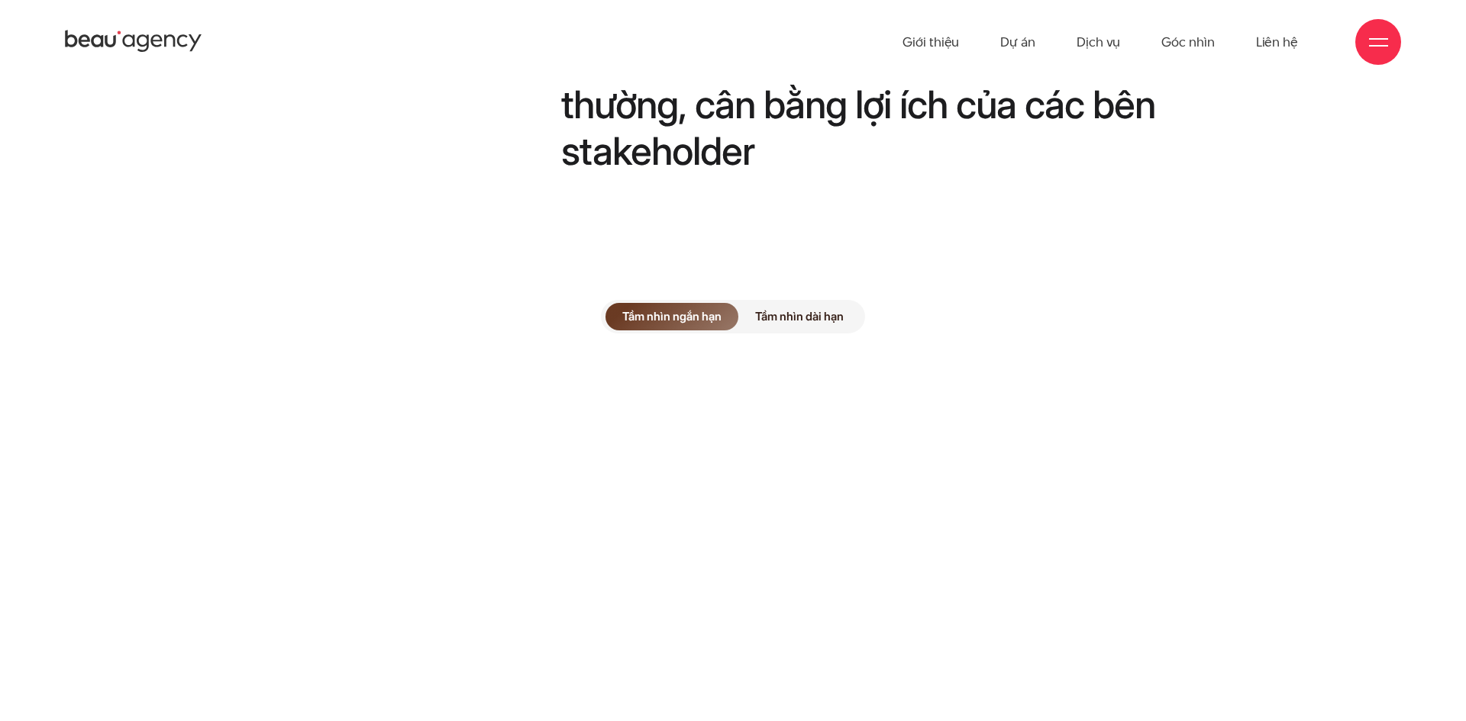
click at [830, 300] on div "Tầm nhìn ngắn hạn Tầm nhìn dài hạn" at bounding box center [733, 317] width 264 height 34
click at [830, 303] on span "Tầm nhìn dài hạn" at bounding box center [799, 316] width 122 height 27
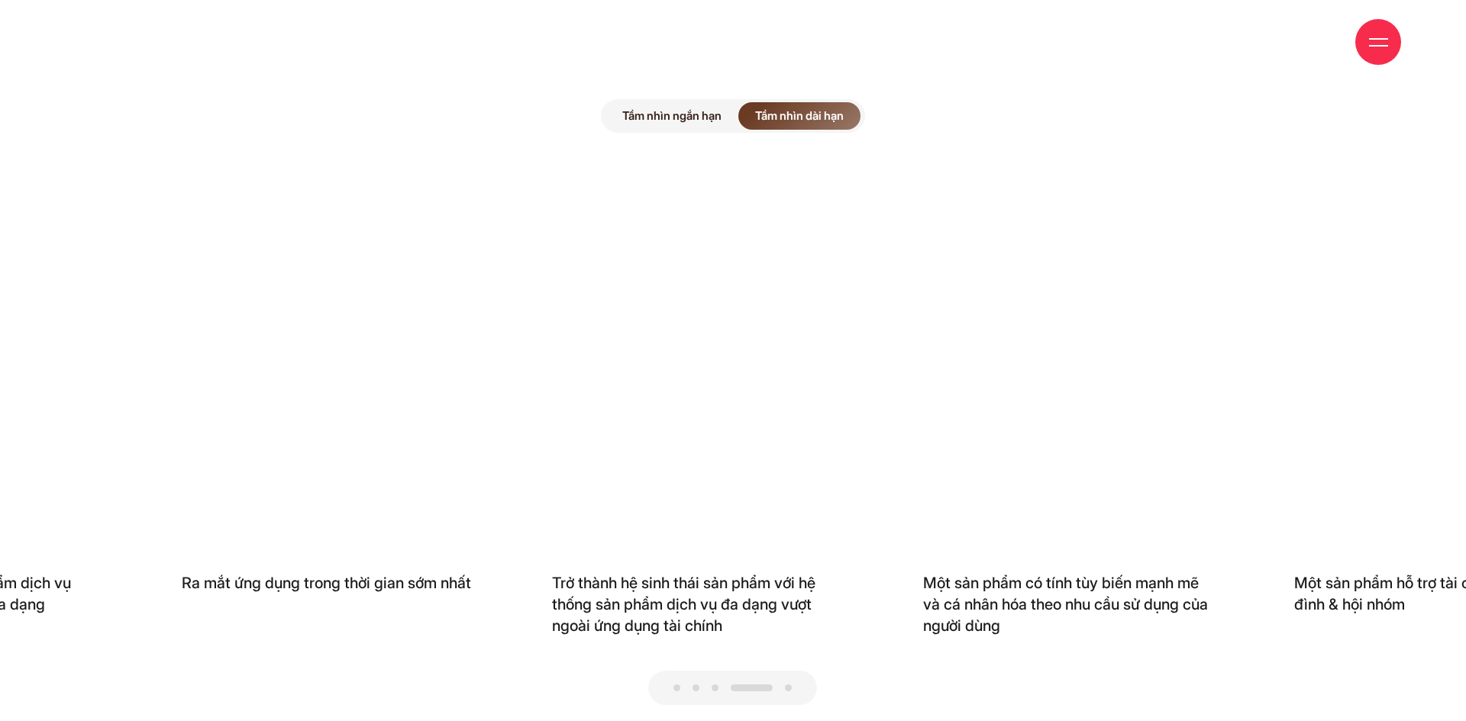
click at [798, 671] on div at bounding box center [732, 688] width 169 height 34
click at [711, 671] on div at bounding box center [732, 688] width 169 height 34
click at [672, 671] on div at bounding box center [732, 688] width 169 height 34
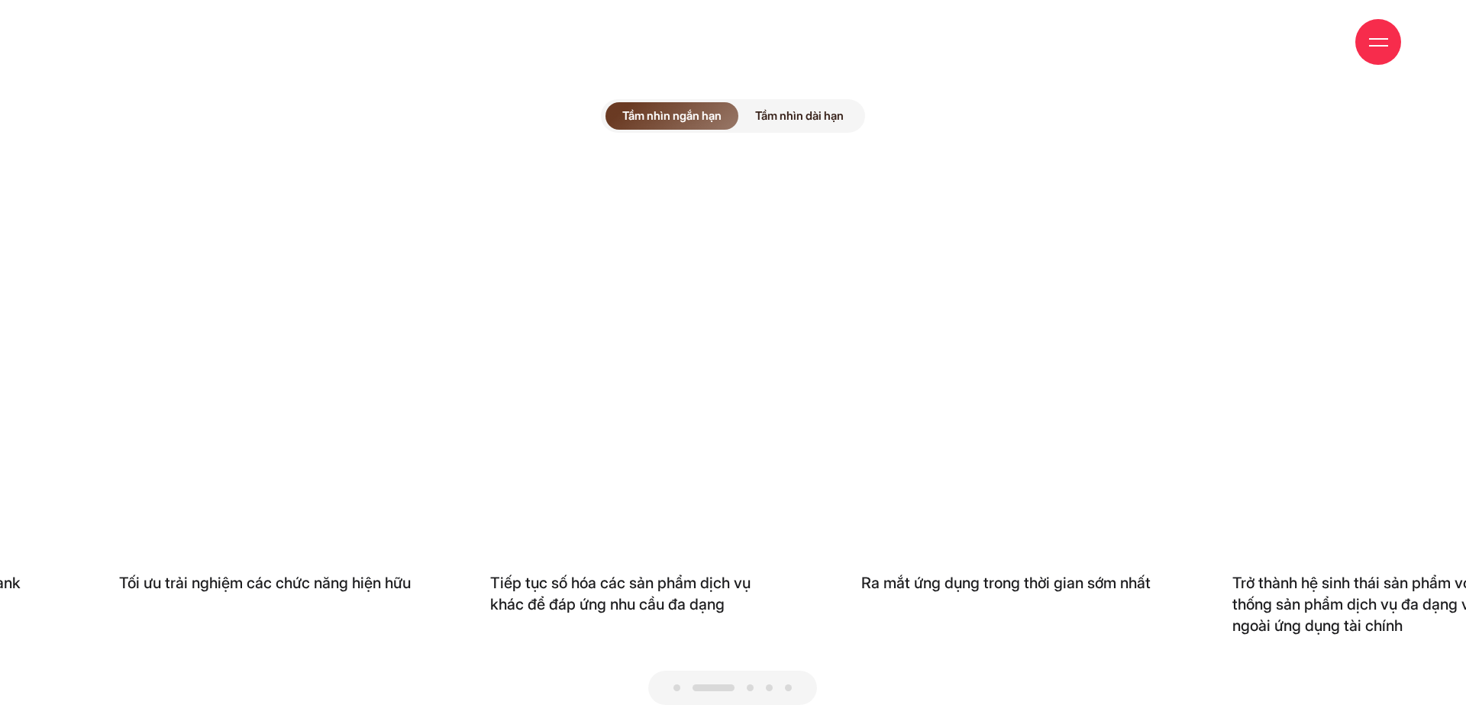
click at [1071, 671] on div at bounding box center [733, 688] width 1274 height 34
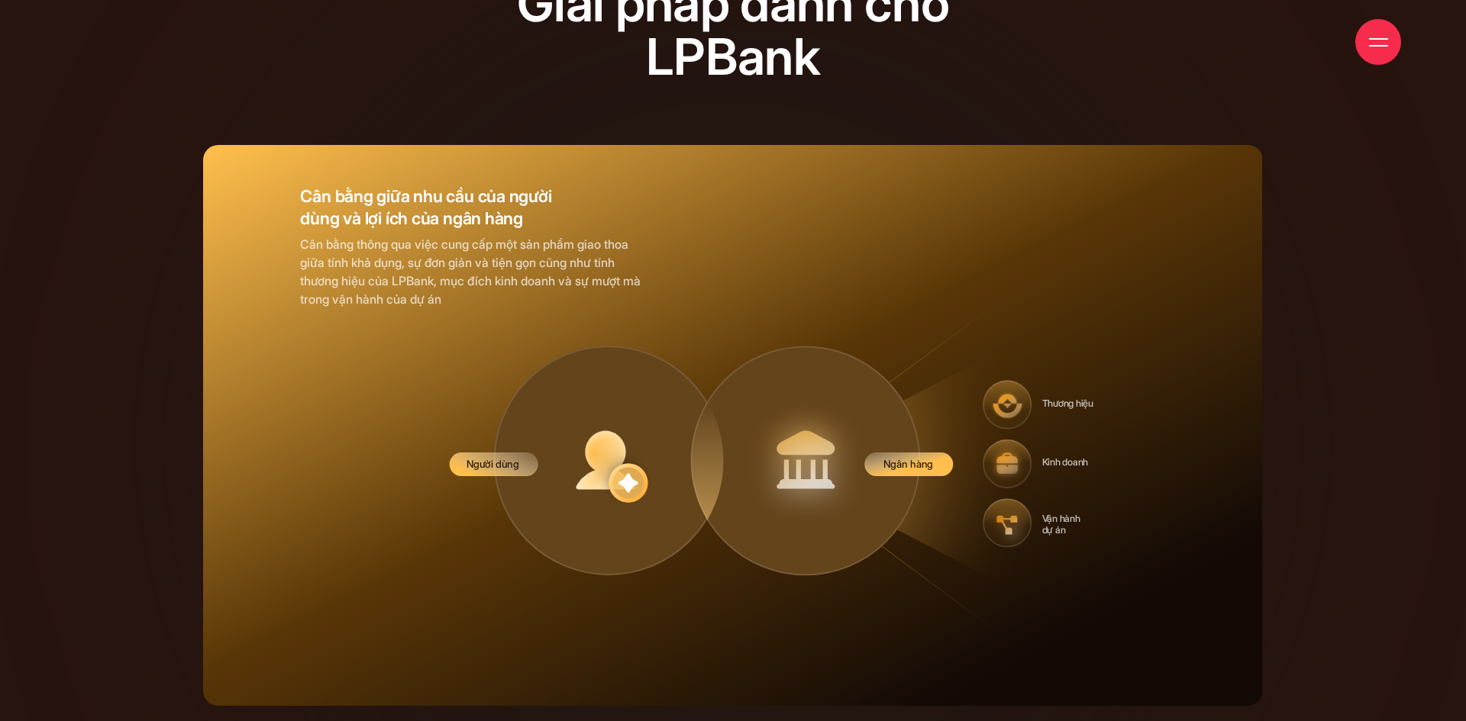
click at [838, 537] on rect at bounding box center [732, 425] width 1059 height 561
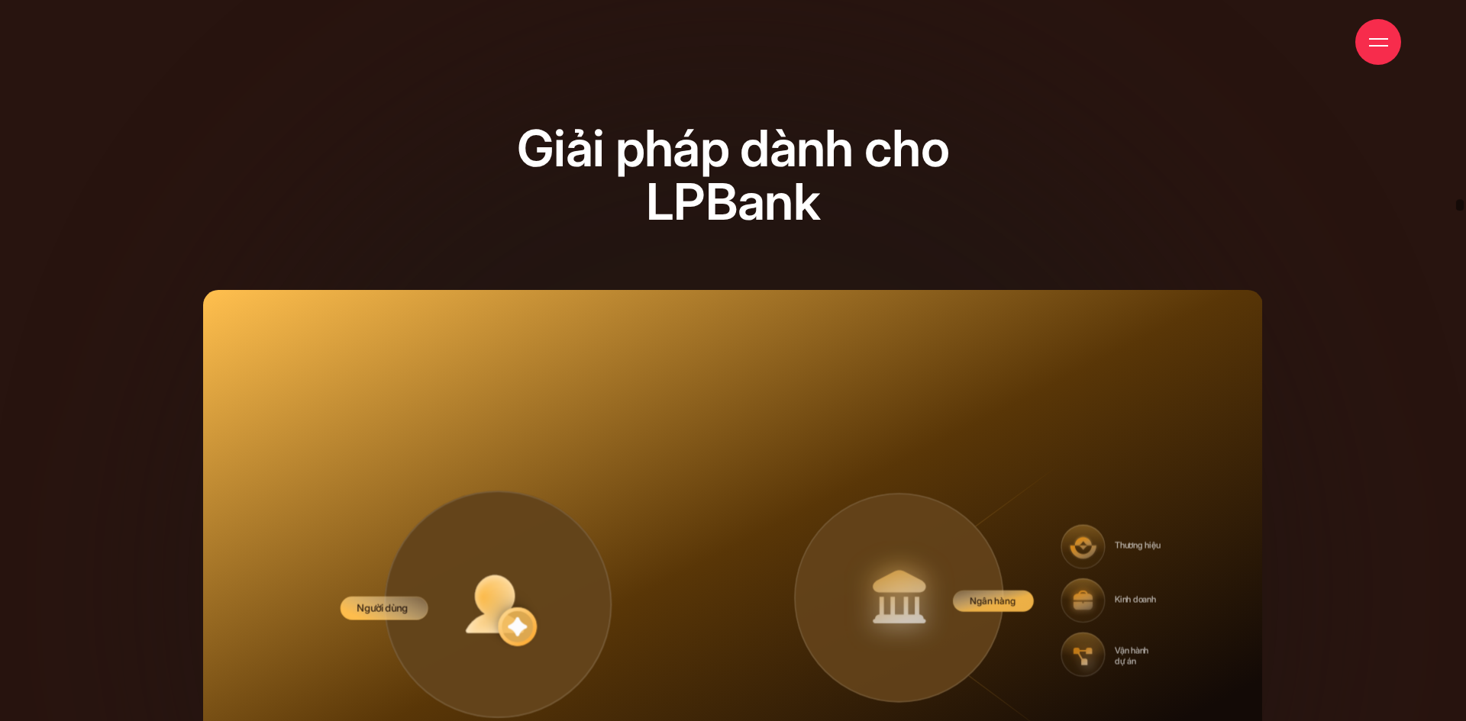
drag, startPoint x: 1461, startPoint y: 685, endPoint x: 1465, endPoint y: 203, distance: 481.6
click at [1465, 203] on span at bounding box center [1459, 360] width 12 height 721
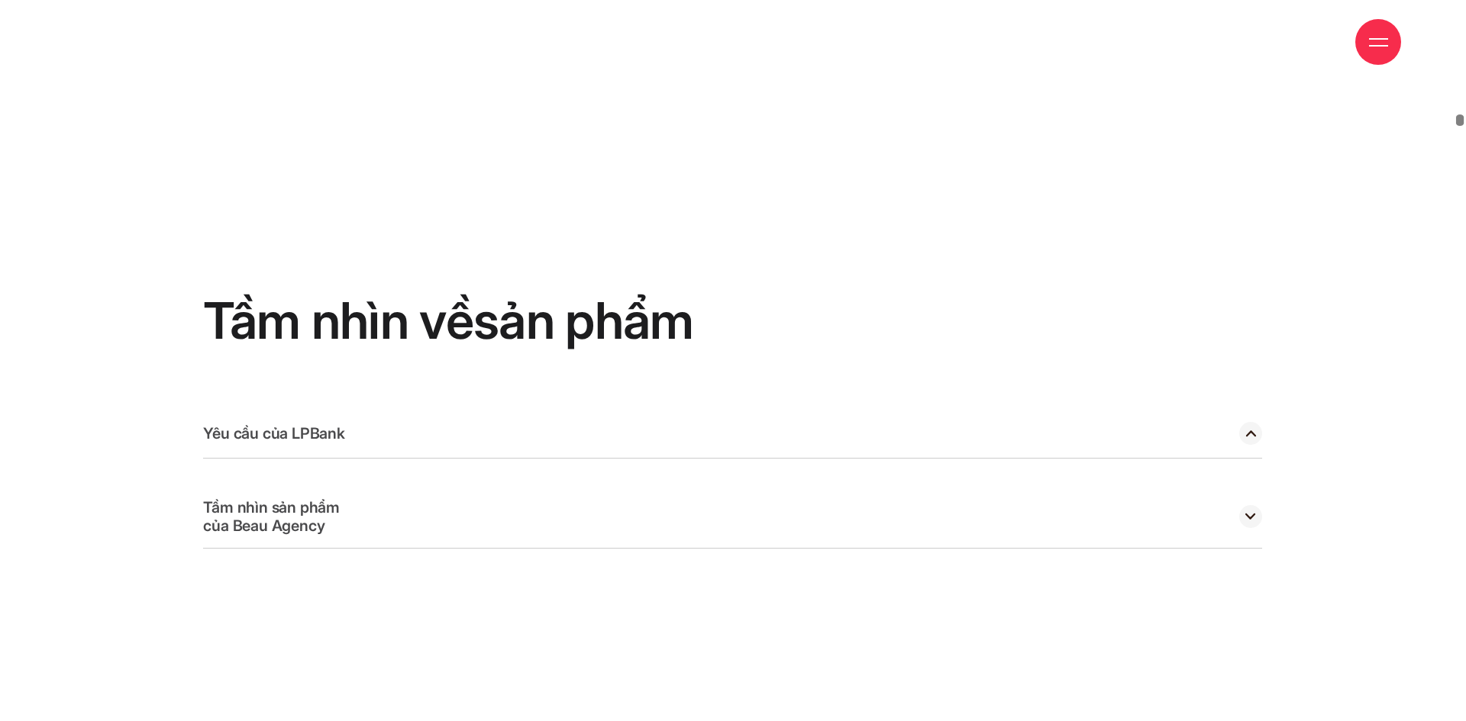
drag, startPoint x: 1462, startPoint y: 153, endPoint x: 1465, endPoint y: 115, distance: 38.3
click at [1465, 115] on span at bounding box center [1459, 360] width 12 height 721
click at [1256, 422] on circle at bounding box center [1250, 433] width 23 height 23
click at [1240, 422] on circle at bounding box center [1250, 433] width 23 height 23
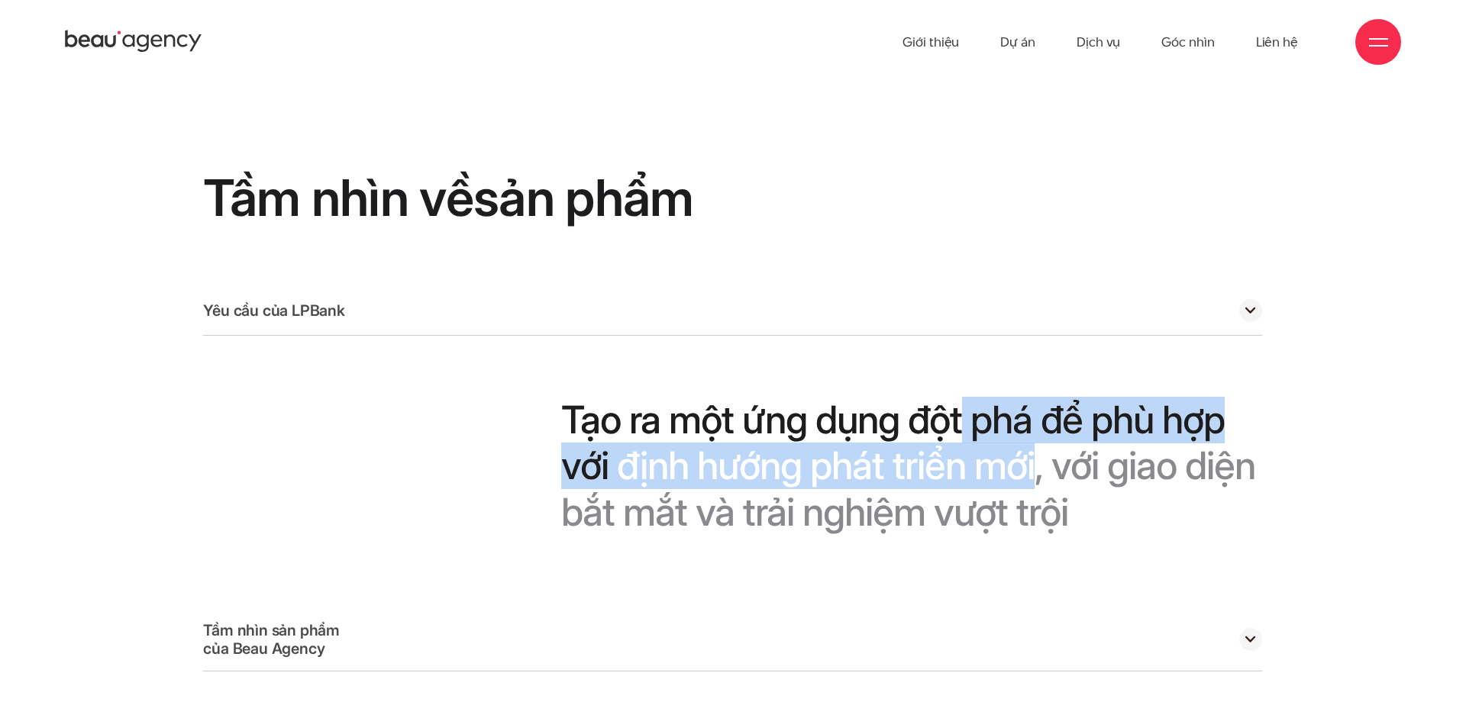
drag, startPoint x: 941, startPoint y: 363, endPoint x: 1150, endPoint y: 408, distance: 213.8
click at [1150, 408] on div "Tạo ra một ứng dụng đột phá để phù hợp với định hướng phát triển mới, với giao …" at bounding box center [911, 436] width 701 height 200
copy div "phá để phù hợp với định hướng phát triển mới"
click at [966, 443] on span "triển" at bounding box center [928, 466] width 73 height 46
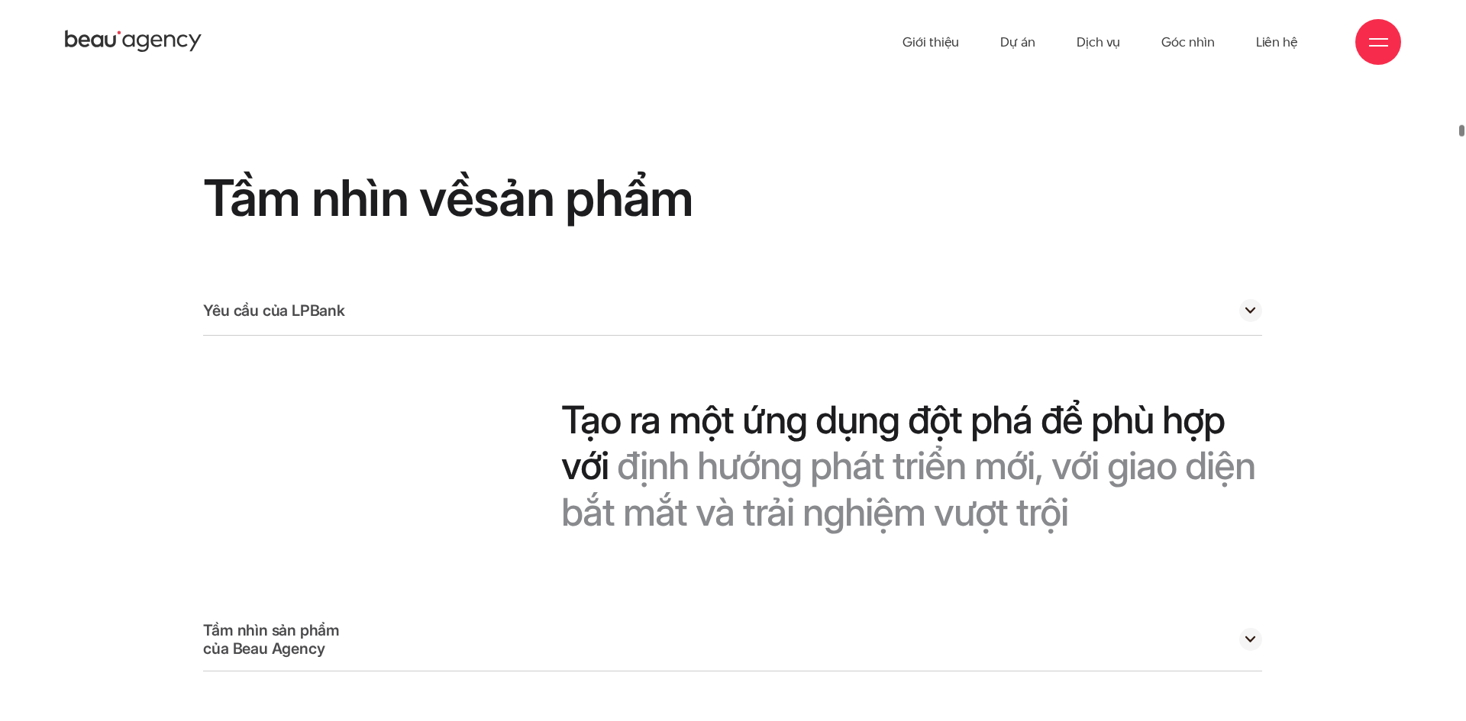
click at [934, 397] on span "đột" at bounding box center [935, 420] width 54 height 46
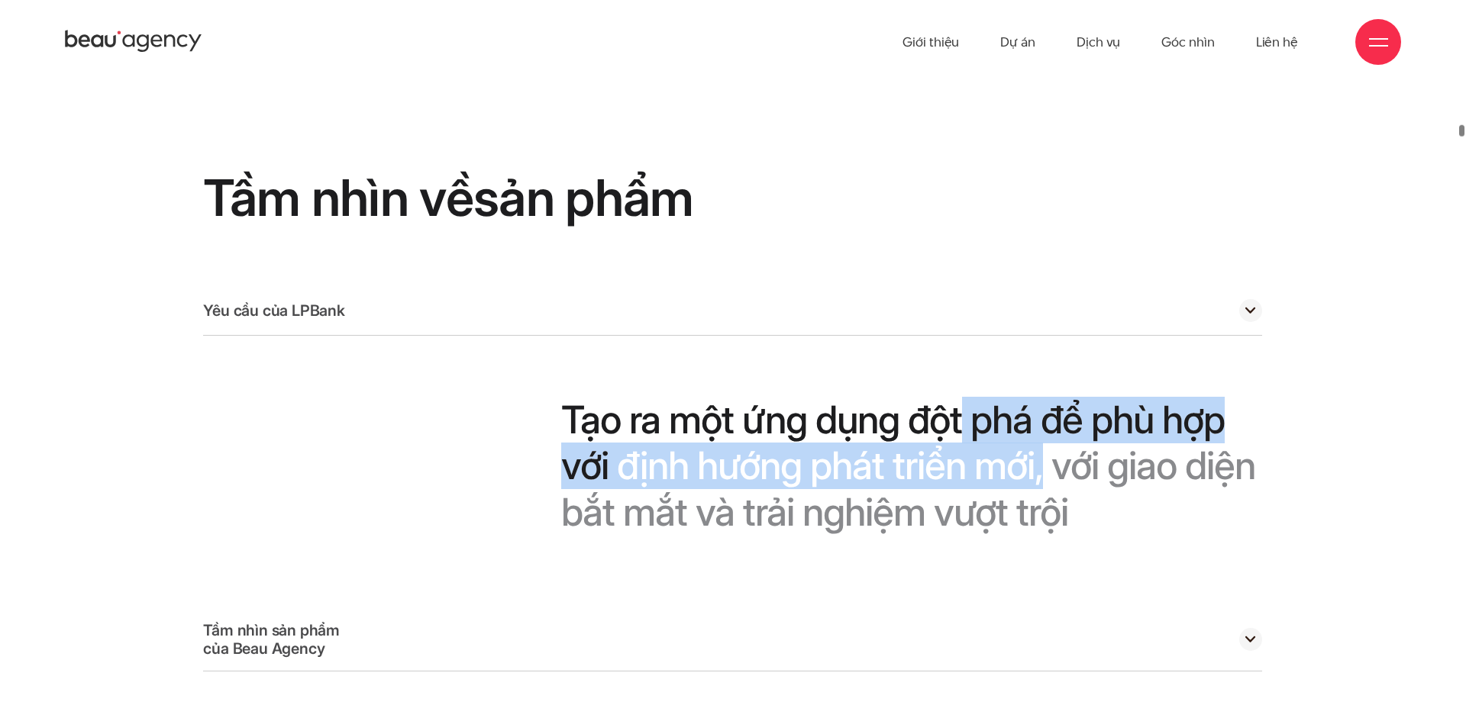
copy div "phá để phù hợp với định hướng phát triển mới,"
drag, startPoint x: 973, startPoint y: 357, endPoint x: 1161, endPoint y: 403, distance: 193.3
click at [1161, 403] on div "Tạo ra một ứng dụng đột phá để phù hợp với định hướng phát triển mới, với giao …" at bounding box center [911, 436] width 701 height 200
click at [1043, 443] on span "mới," at bounding box center [1008, 466] width 69 height 46
copy div "phá để phù hợp với định hướng phát triển mới"
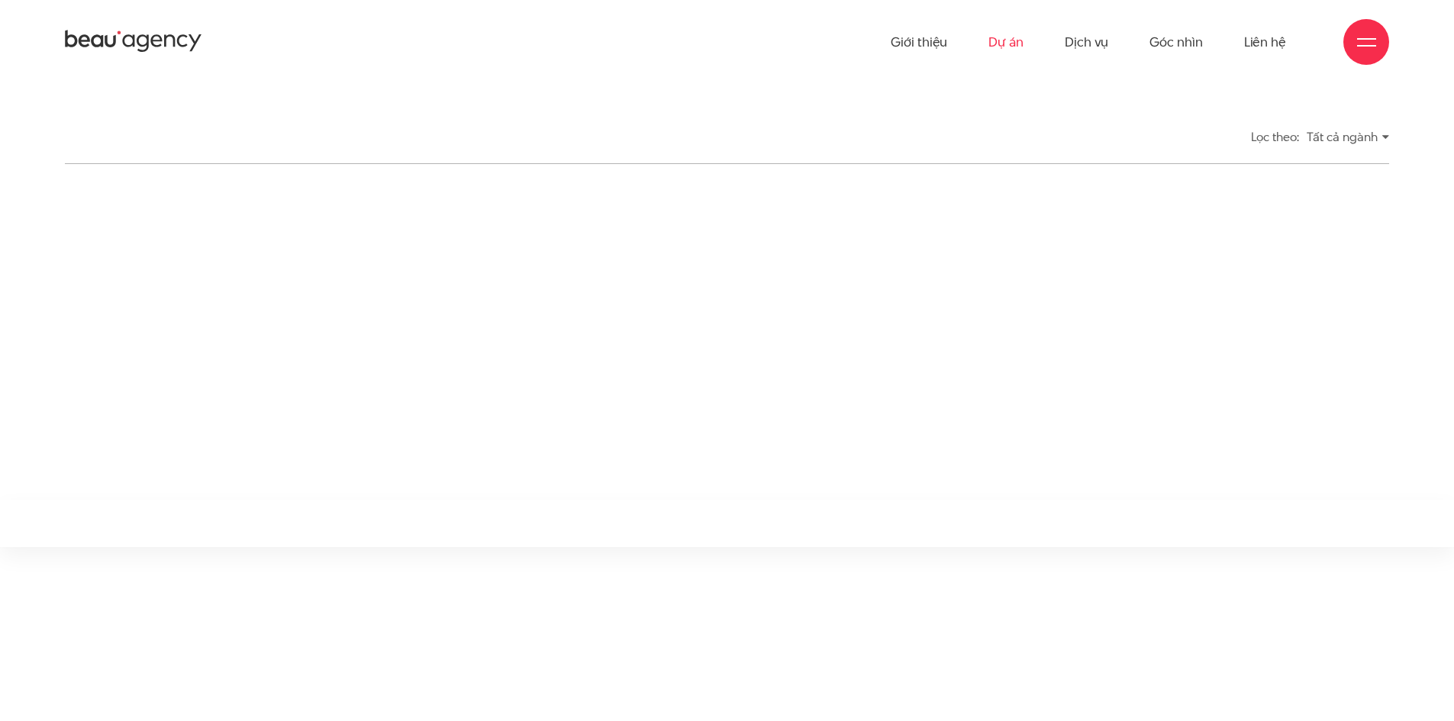
scroll to position [534, 0]
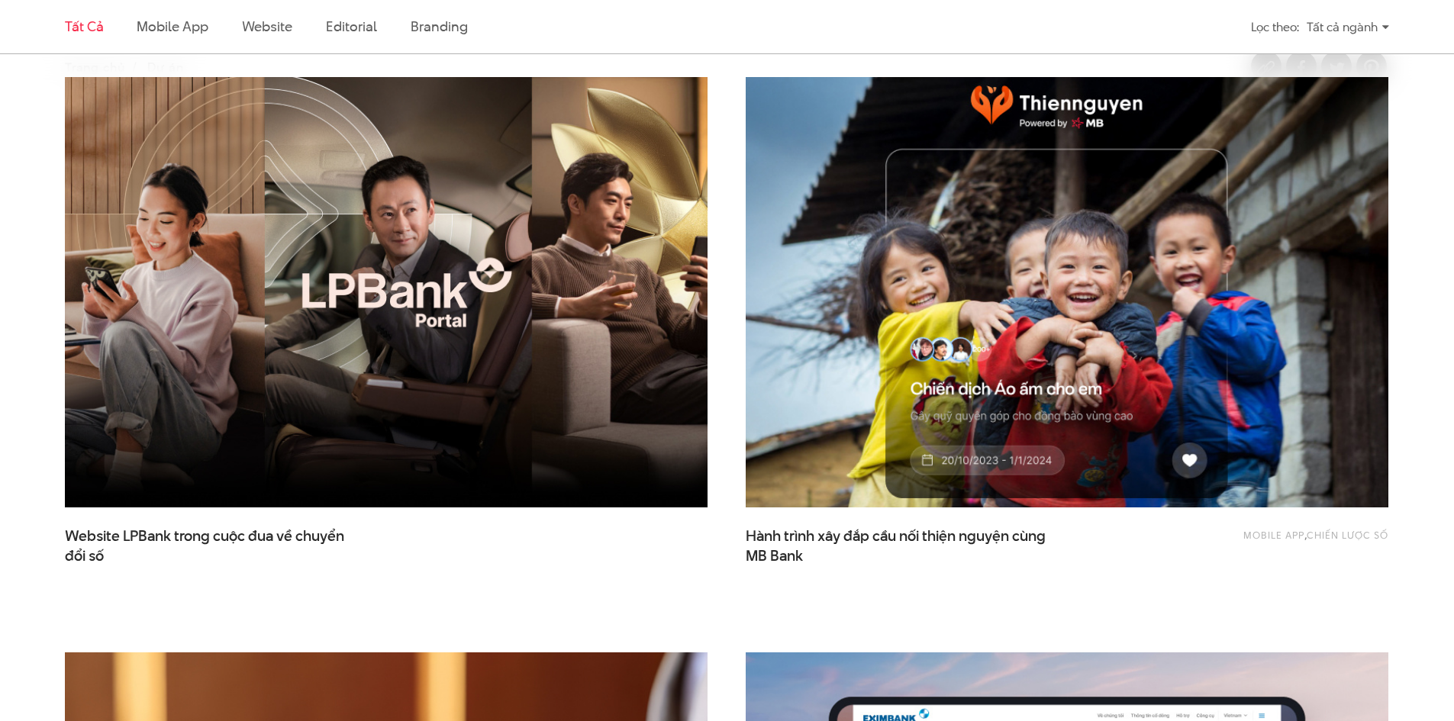
drag, startPoint x: 1024, startPoint y: 398, endPoint x: 1014, endPoint y: 406, distance: 11.9
click at [1014, 406] on img at bounding box center [1067, 293] width 707 height 474
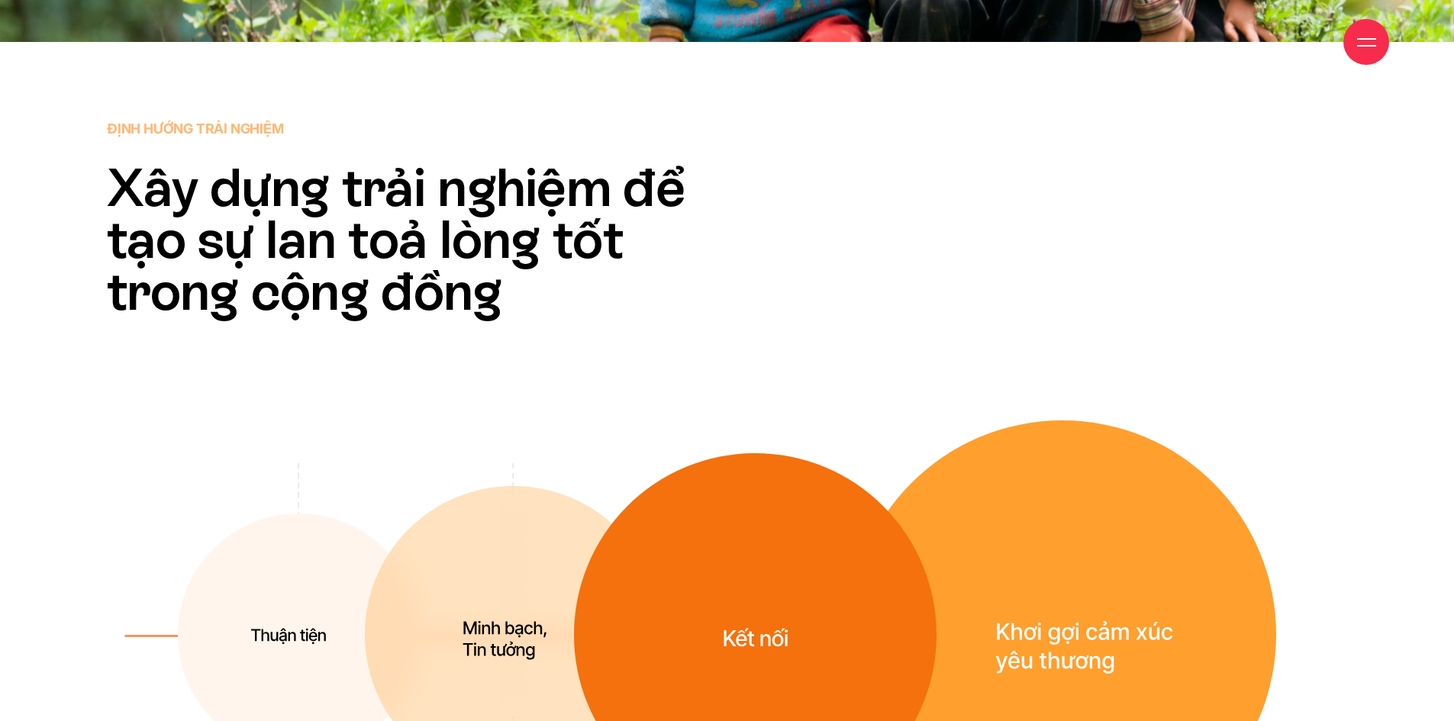
scroll to position [4961, 0]
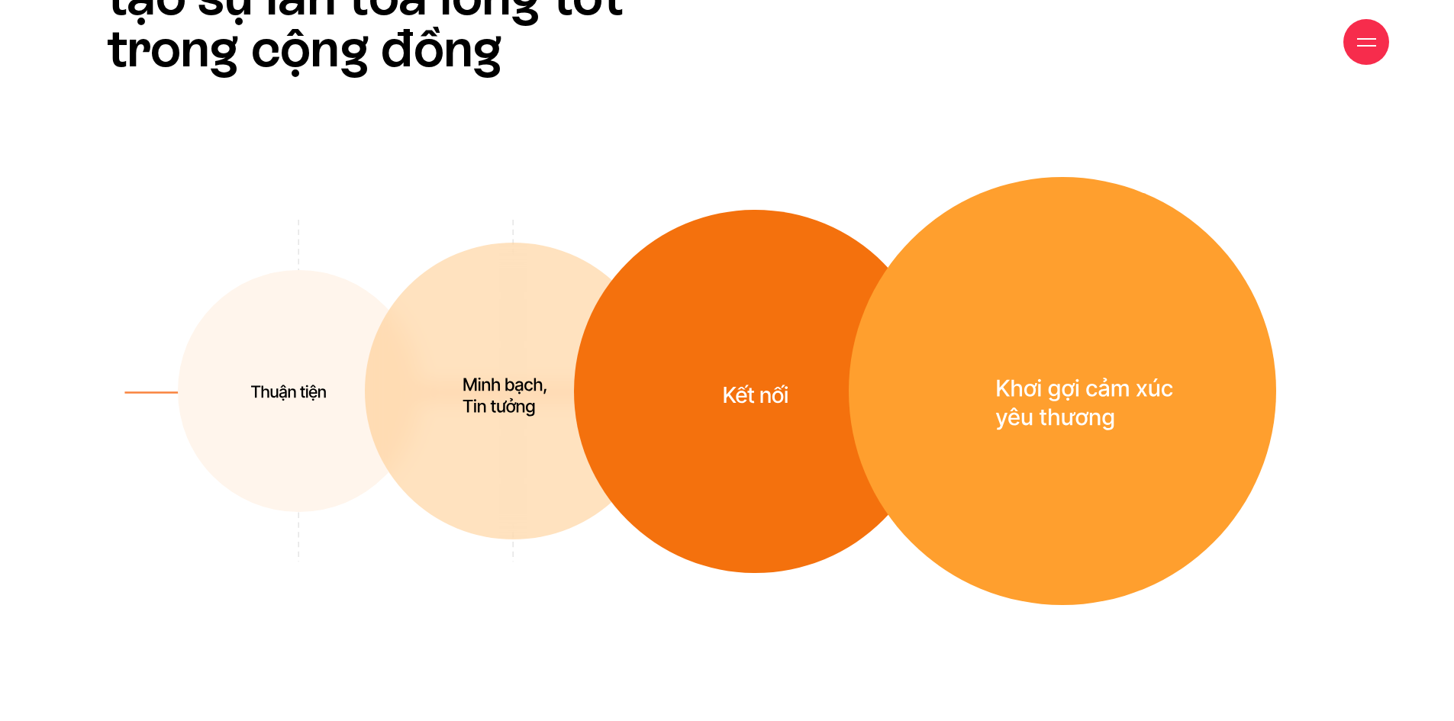
click at [915, 389] on img at bounding box center [1062, 391] width 427 height 428
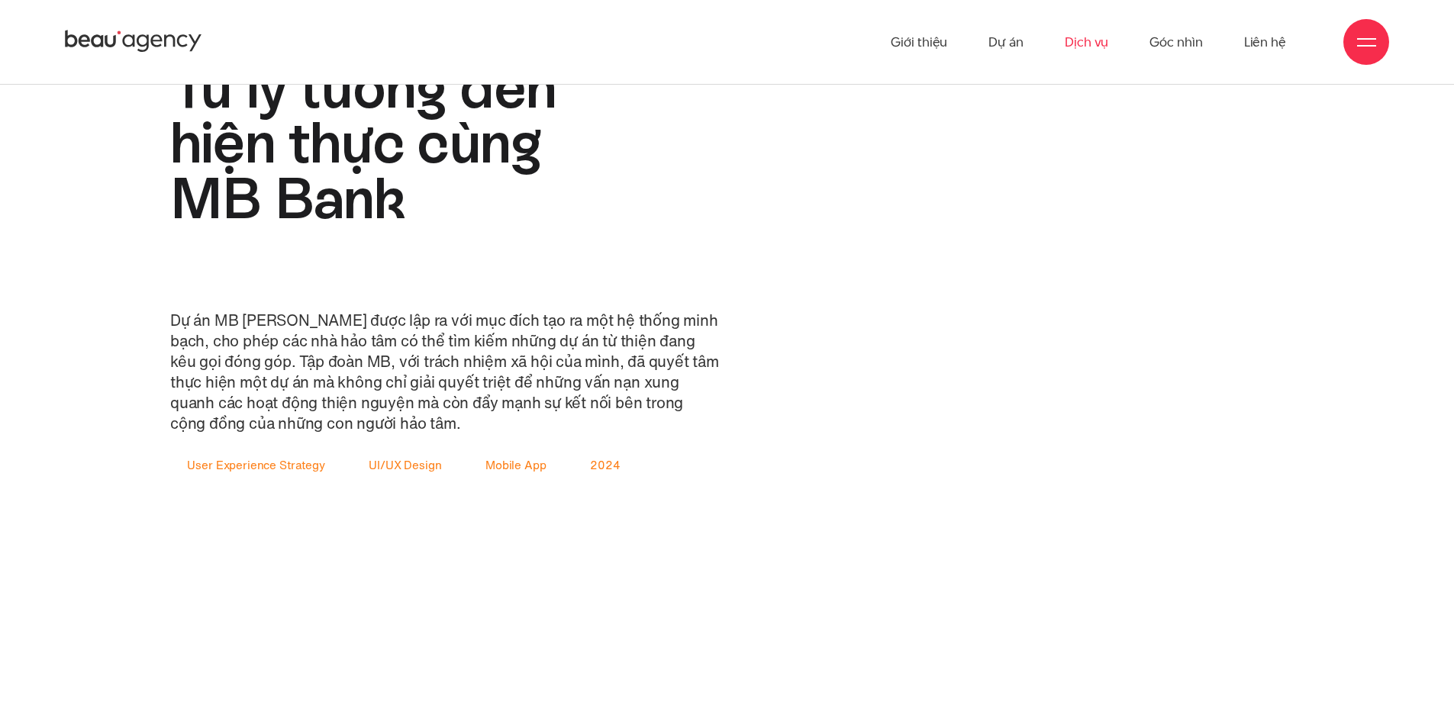
scroll to position [2214, 0]
